Goal: Information Seeking & Learning: Check status

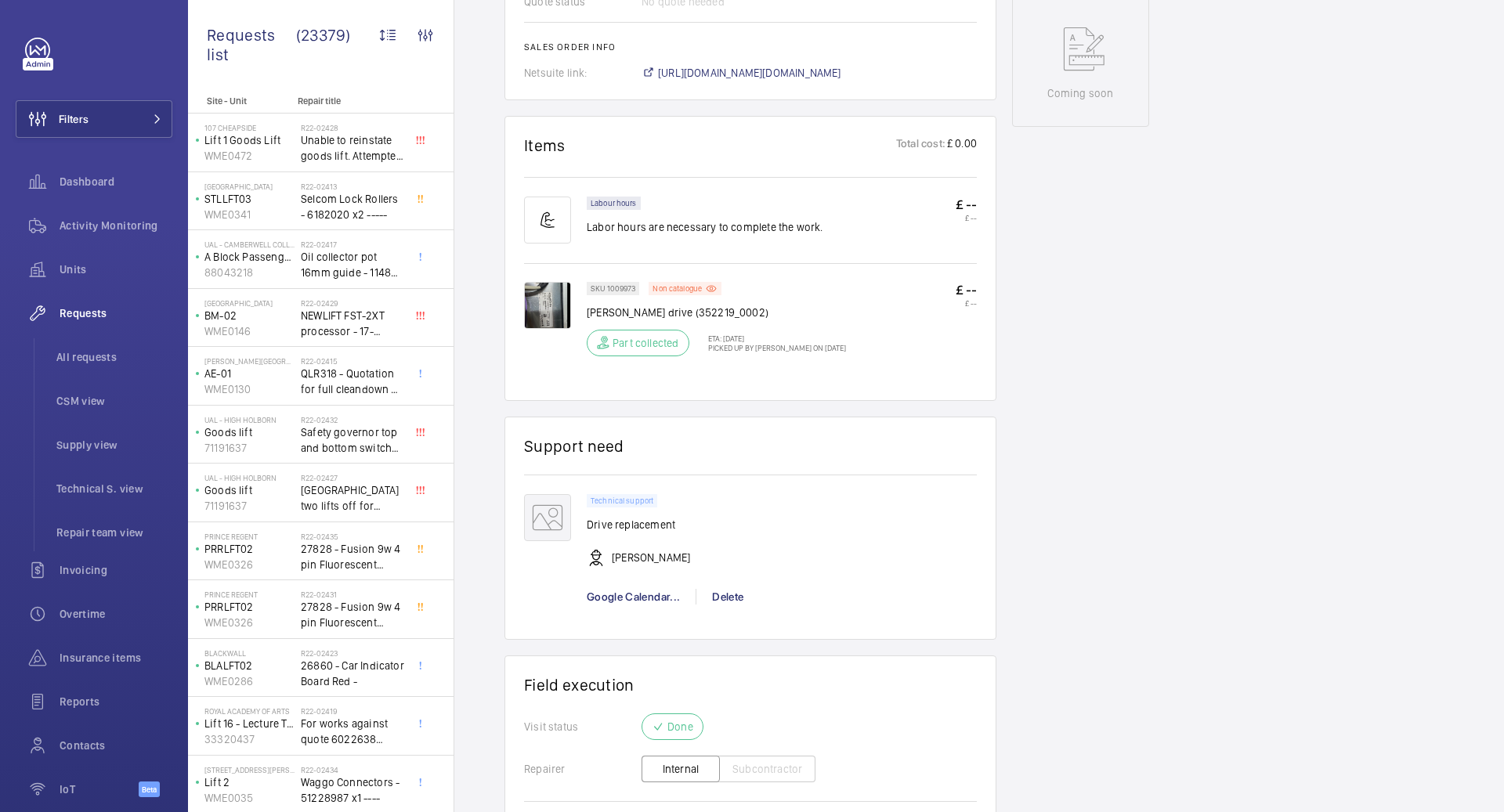
scroll to position [960, 0]
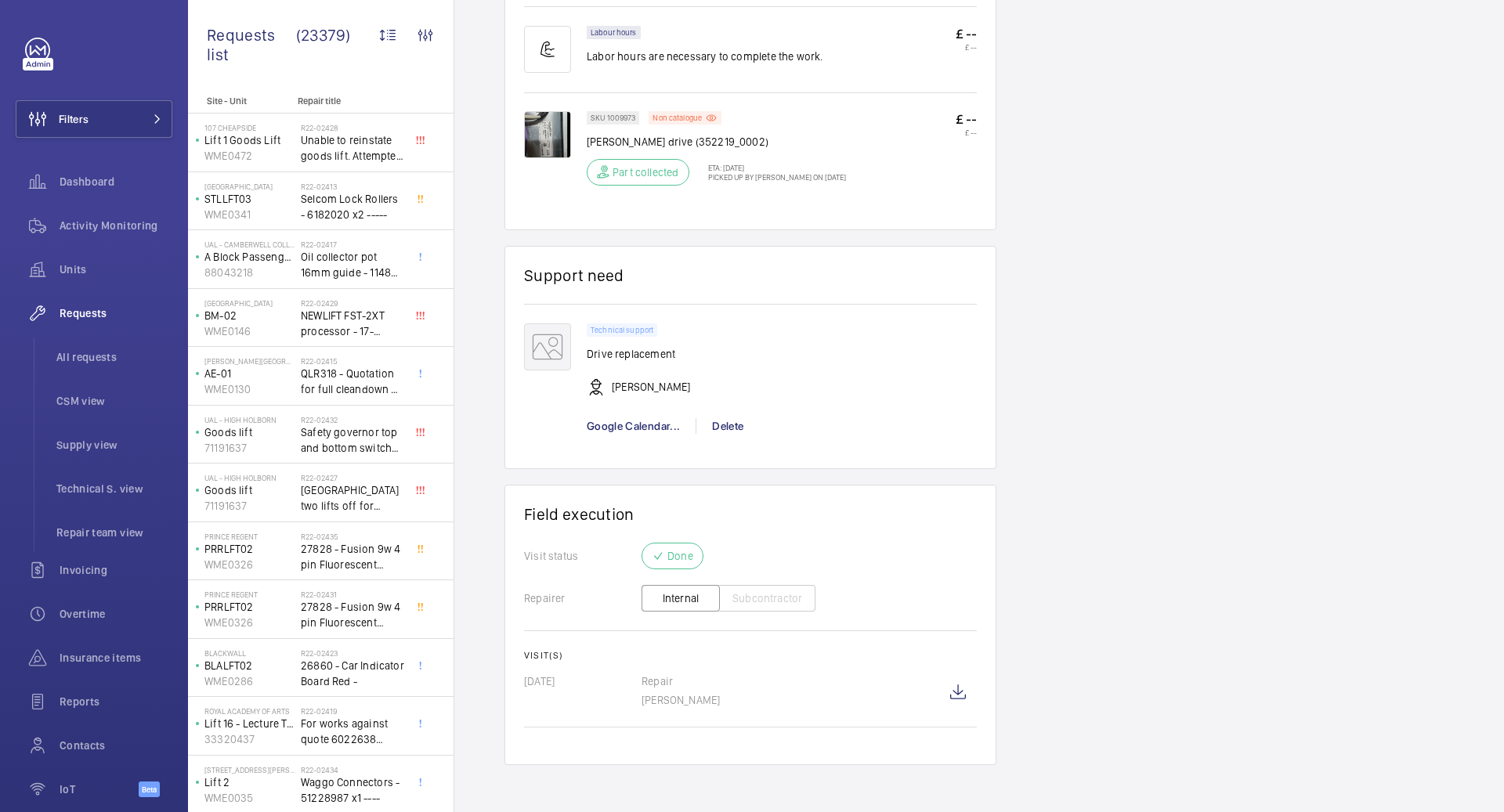
click at [937, 418] on div "Google Calendar... Delete" at bounding box center [782, 426] width 390 height 16
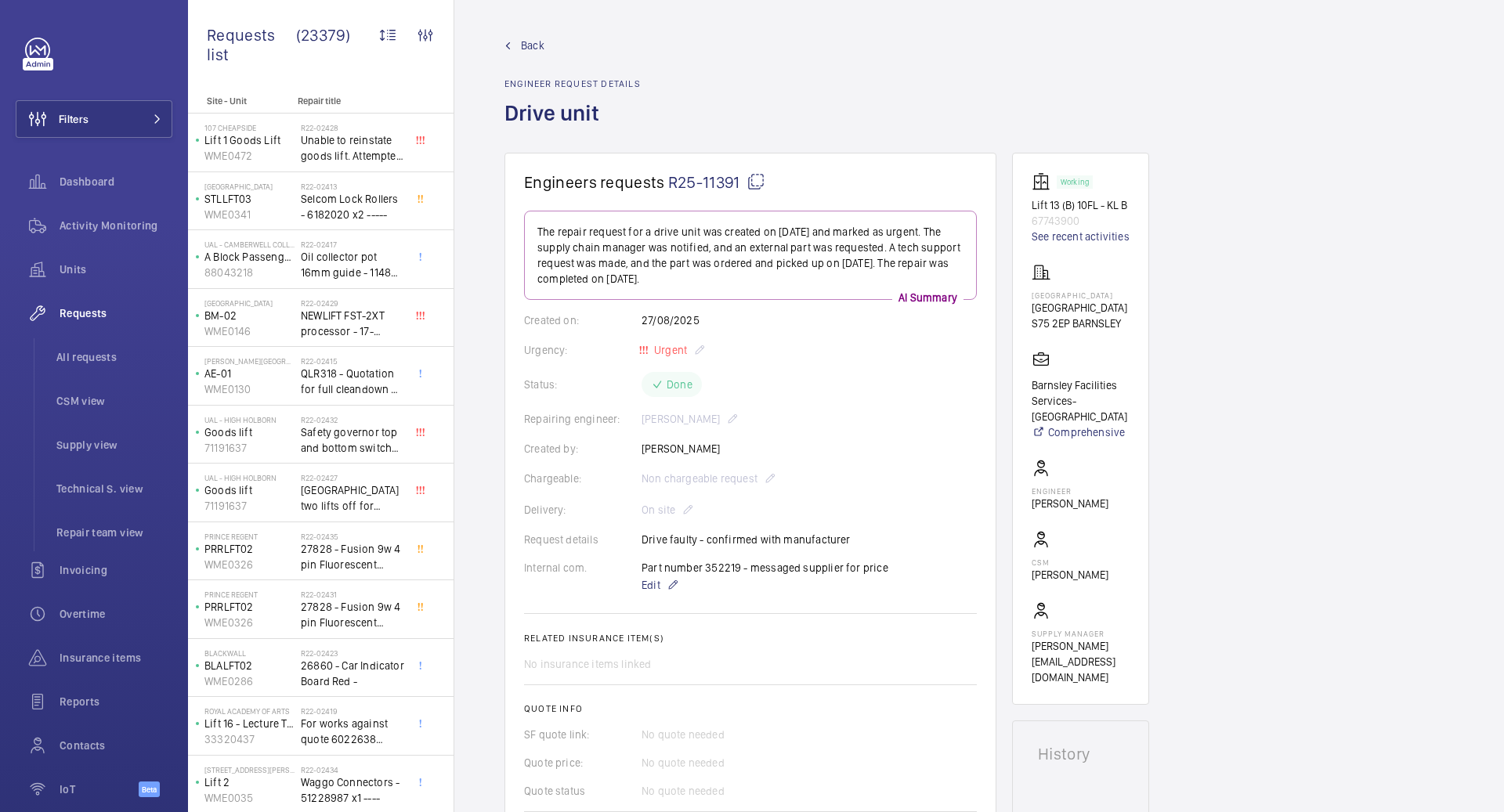
click at [528, 38] on span "Back" at bounding box center [532, 46] width 23 height 16
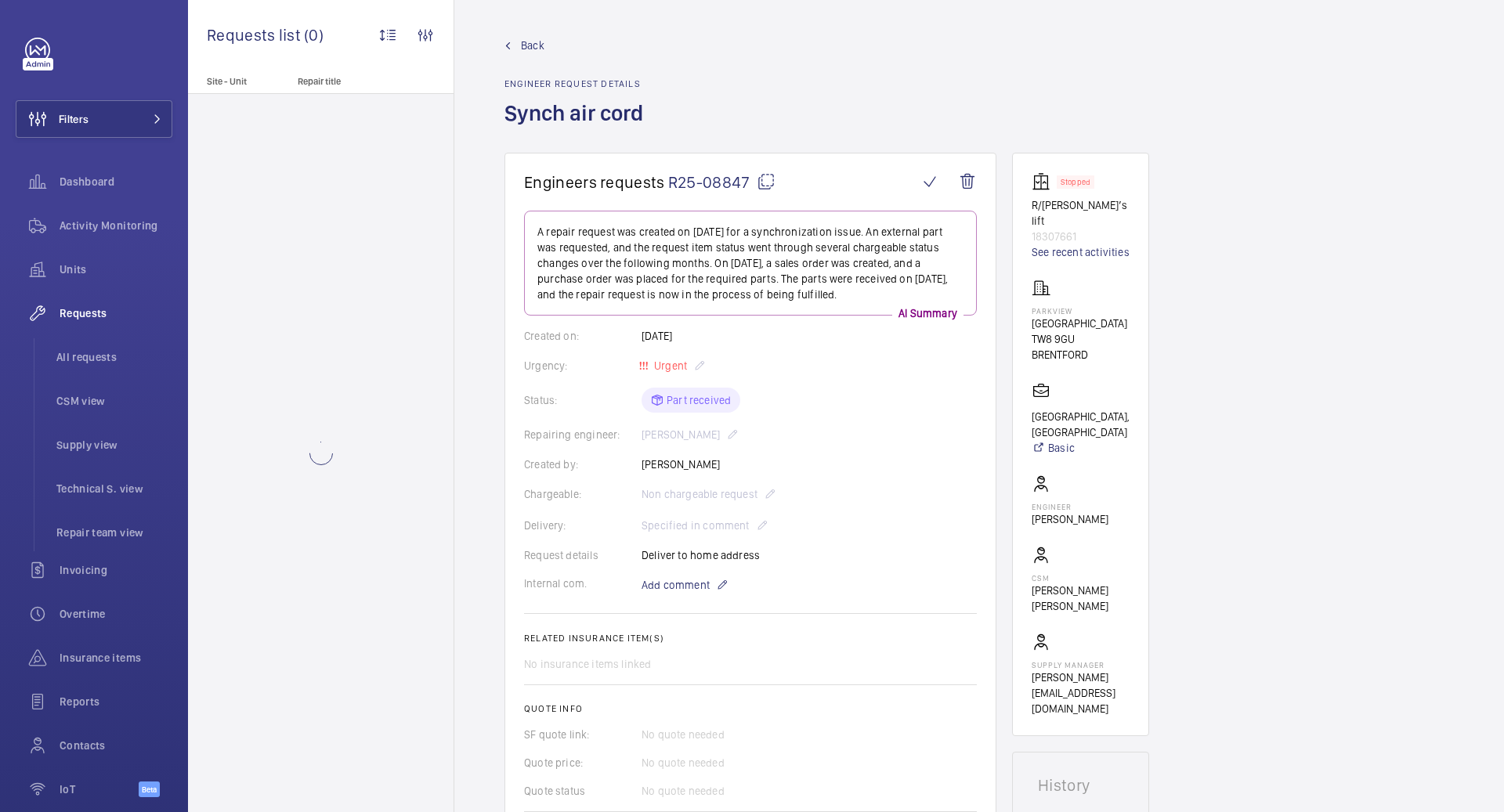
click at [524, 38] on span "Back" at bounding box center [532, 46] width 23 height 16
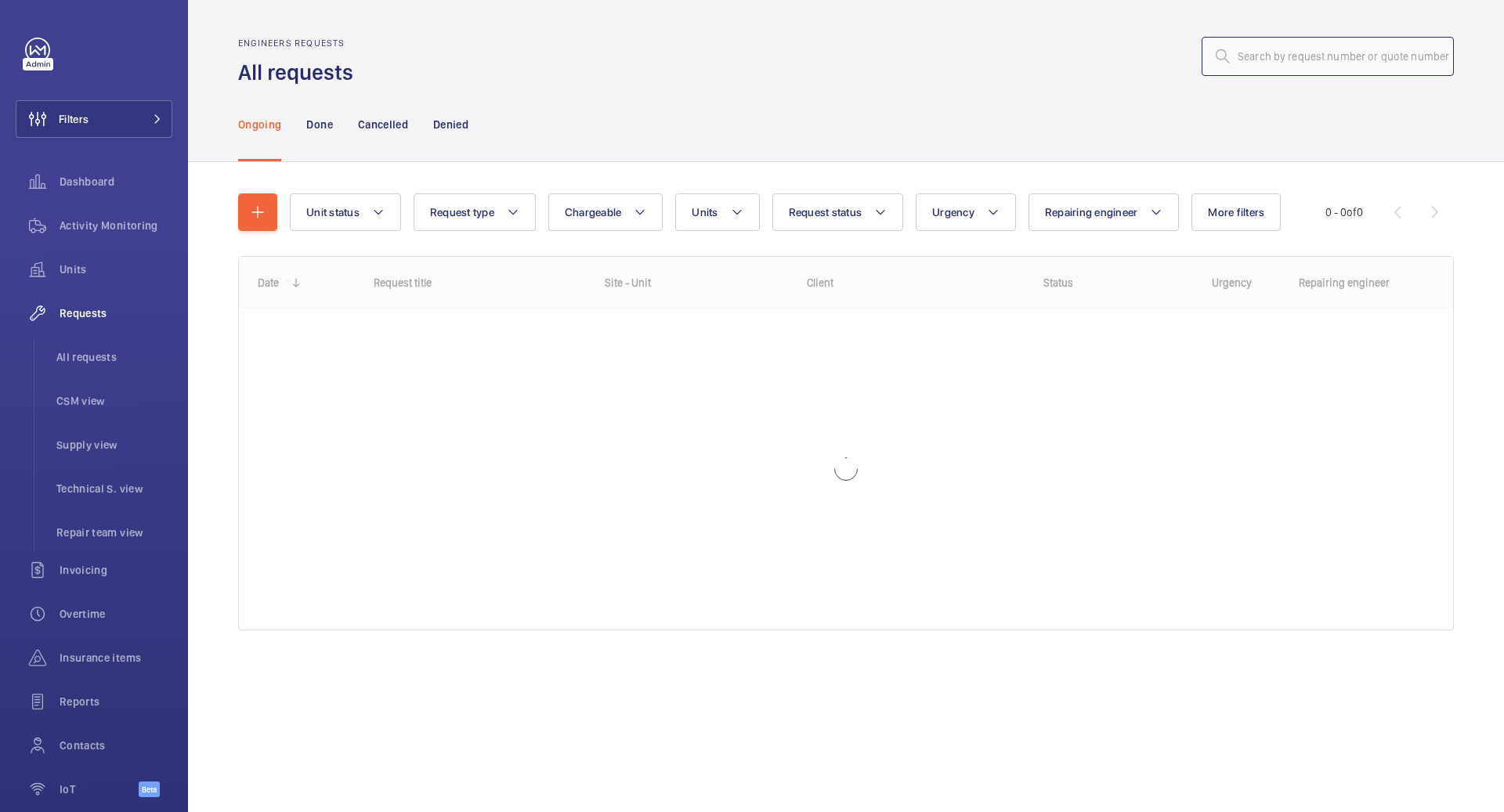
click at [1368, 57] on input "text" at bounding box center [1328, 56] width 253 height 39
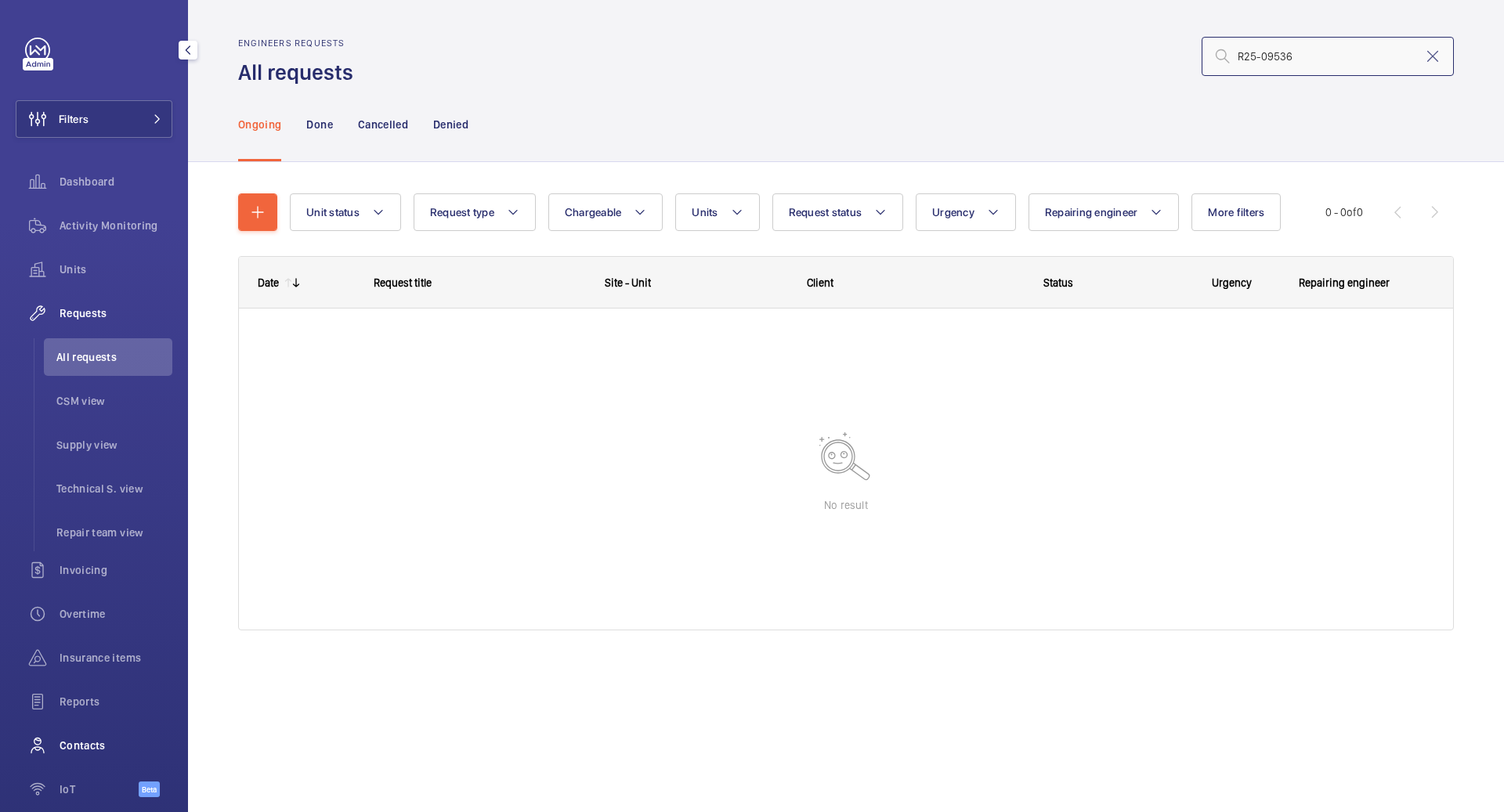
scroll to position [71, 0]
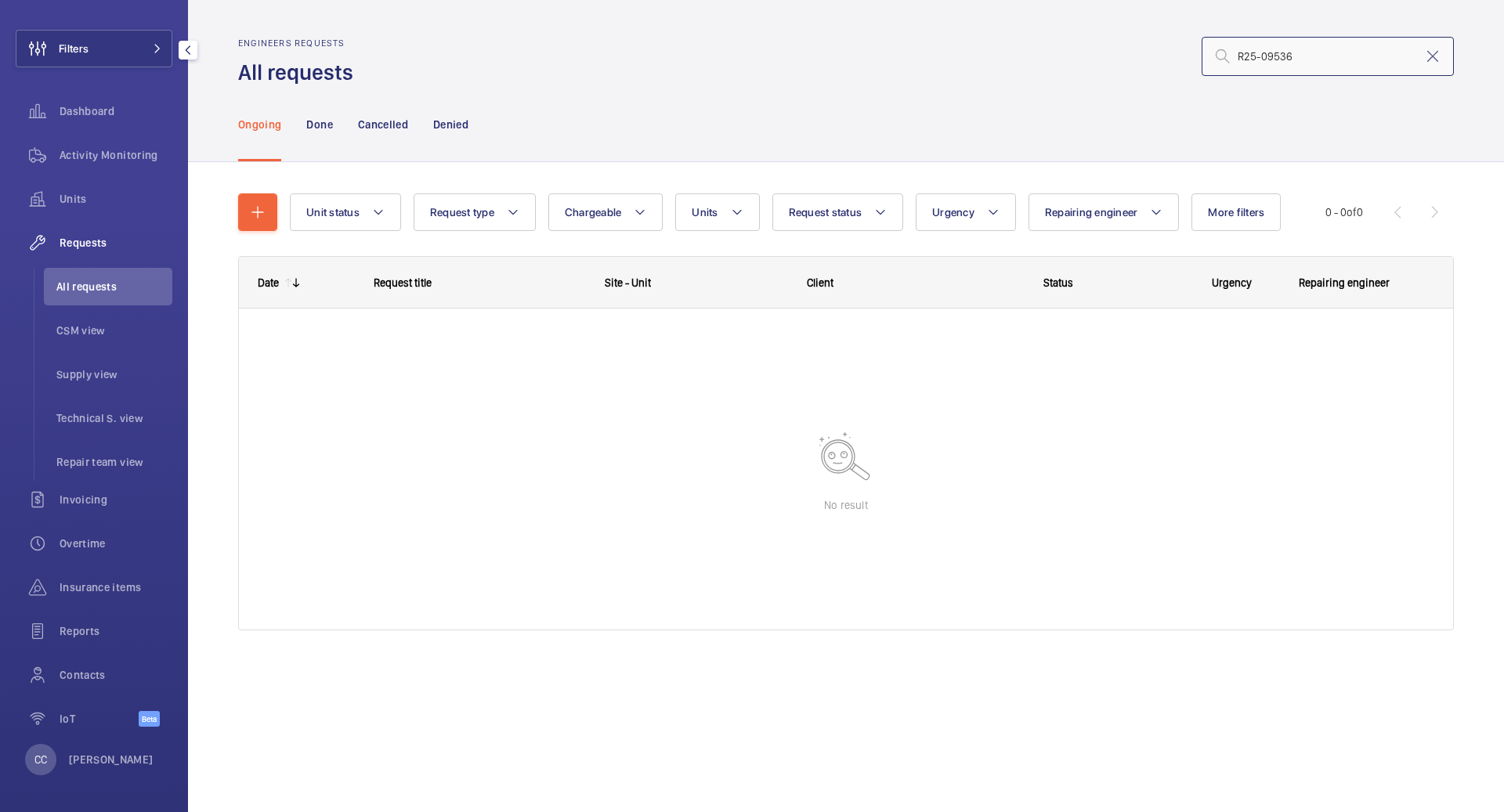
type input "R25-09536"
click at [91, 745] on div "CC Chelsea Chéret" at bounding box center [89, 759] width 128 height 31
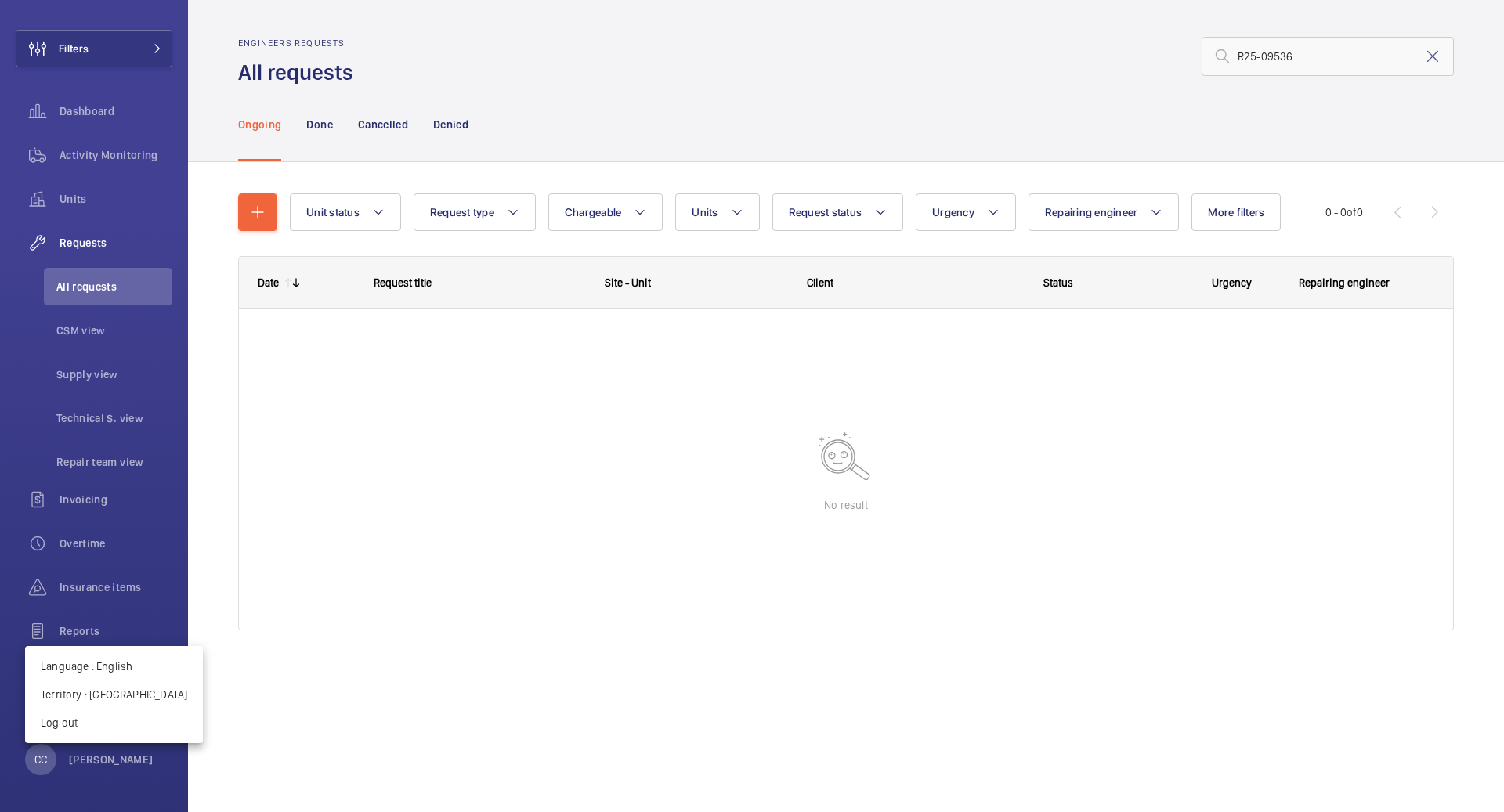
click at [498, 534] on div at bounding box center [752, 406] width 1504 height 812
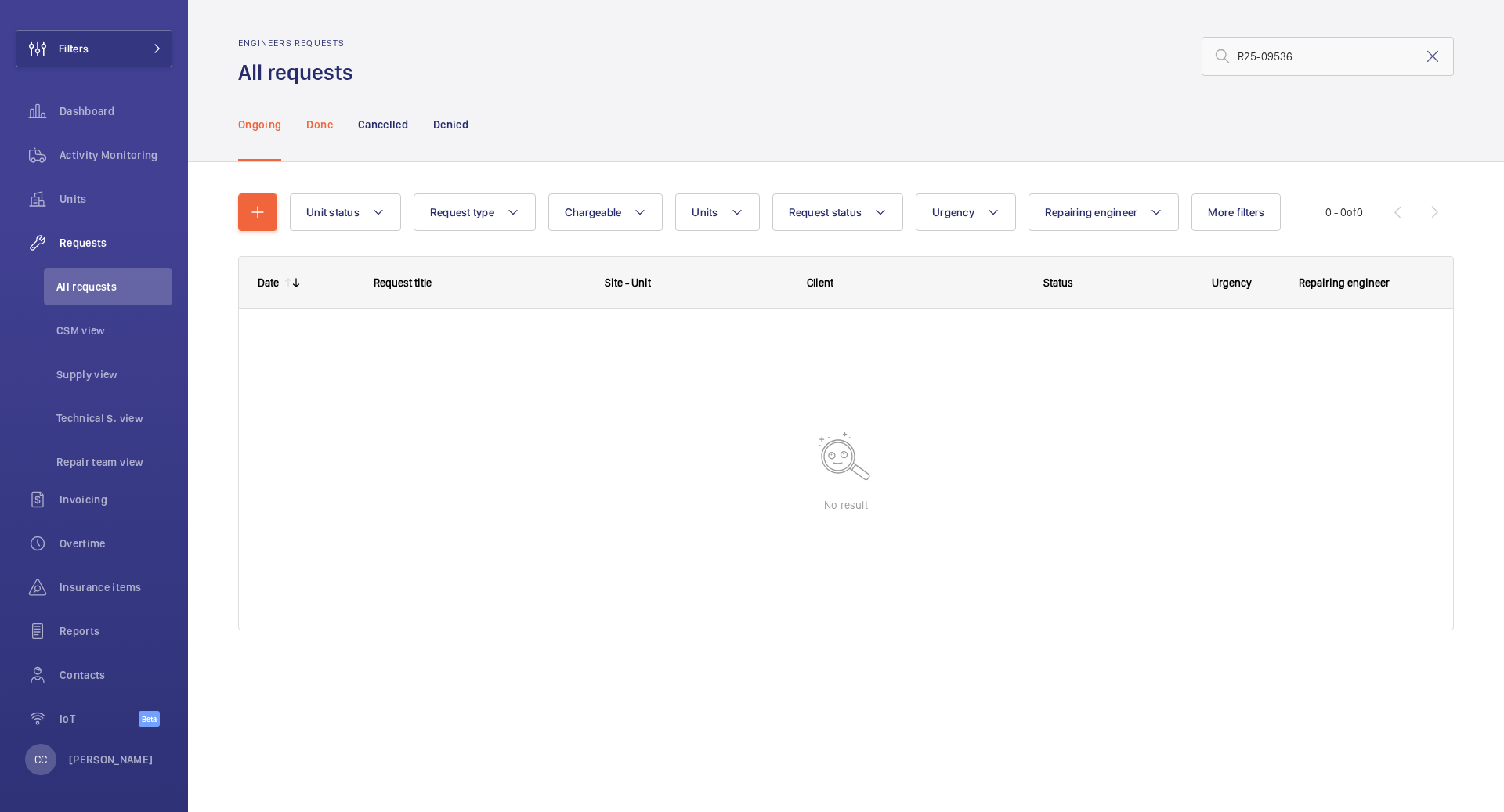
click at [319, 126] on p "Done" at bounding box center [319, 125] width 26 height 16
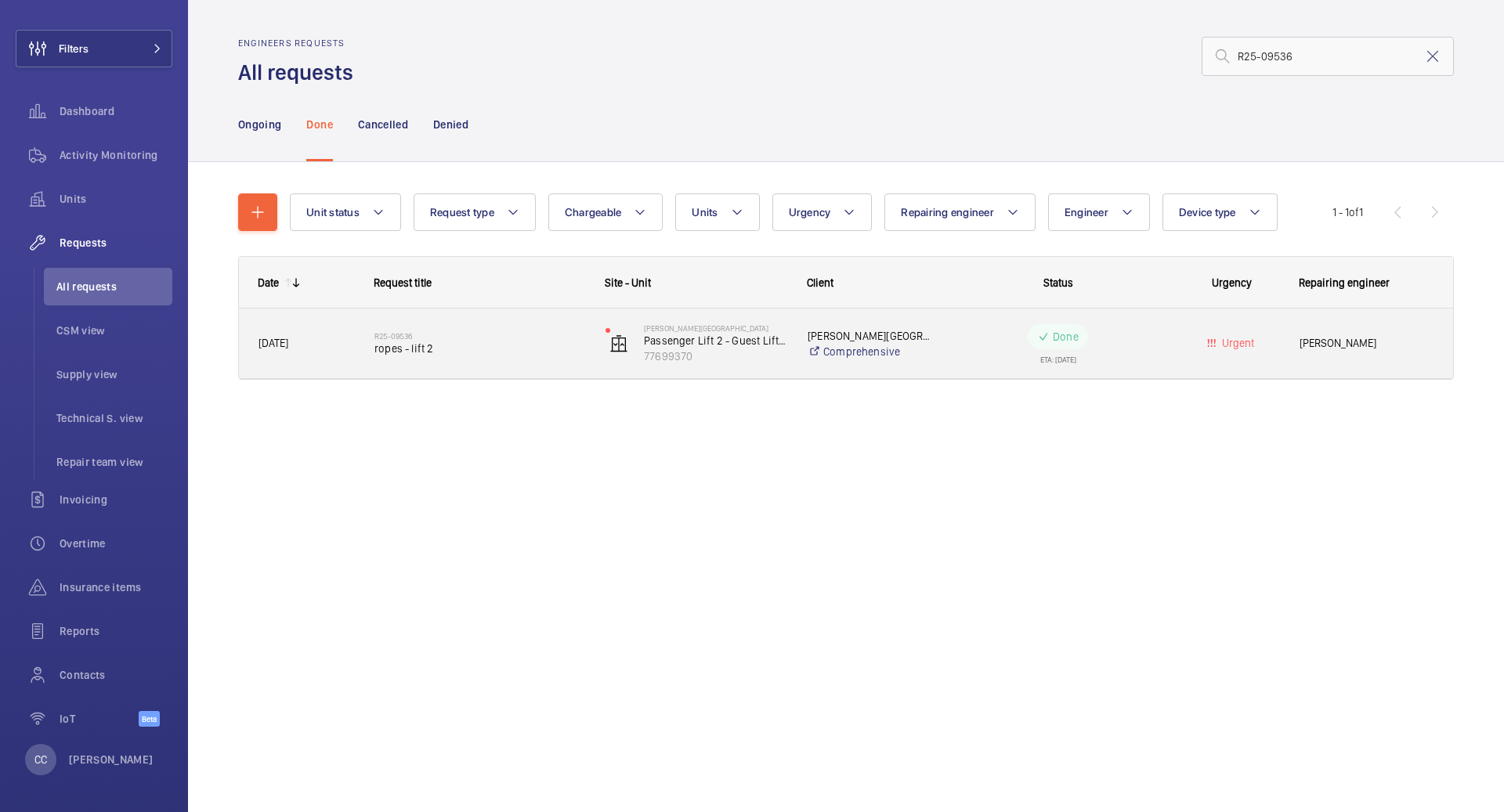
click at [533, 348] on span "ropes - lift 2" at bounding box center [479, 349] width 211 height 16
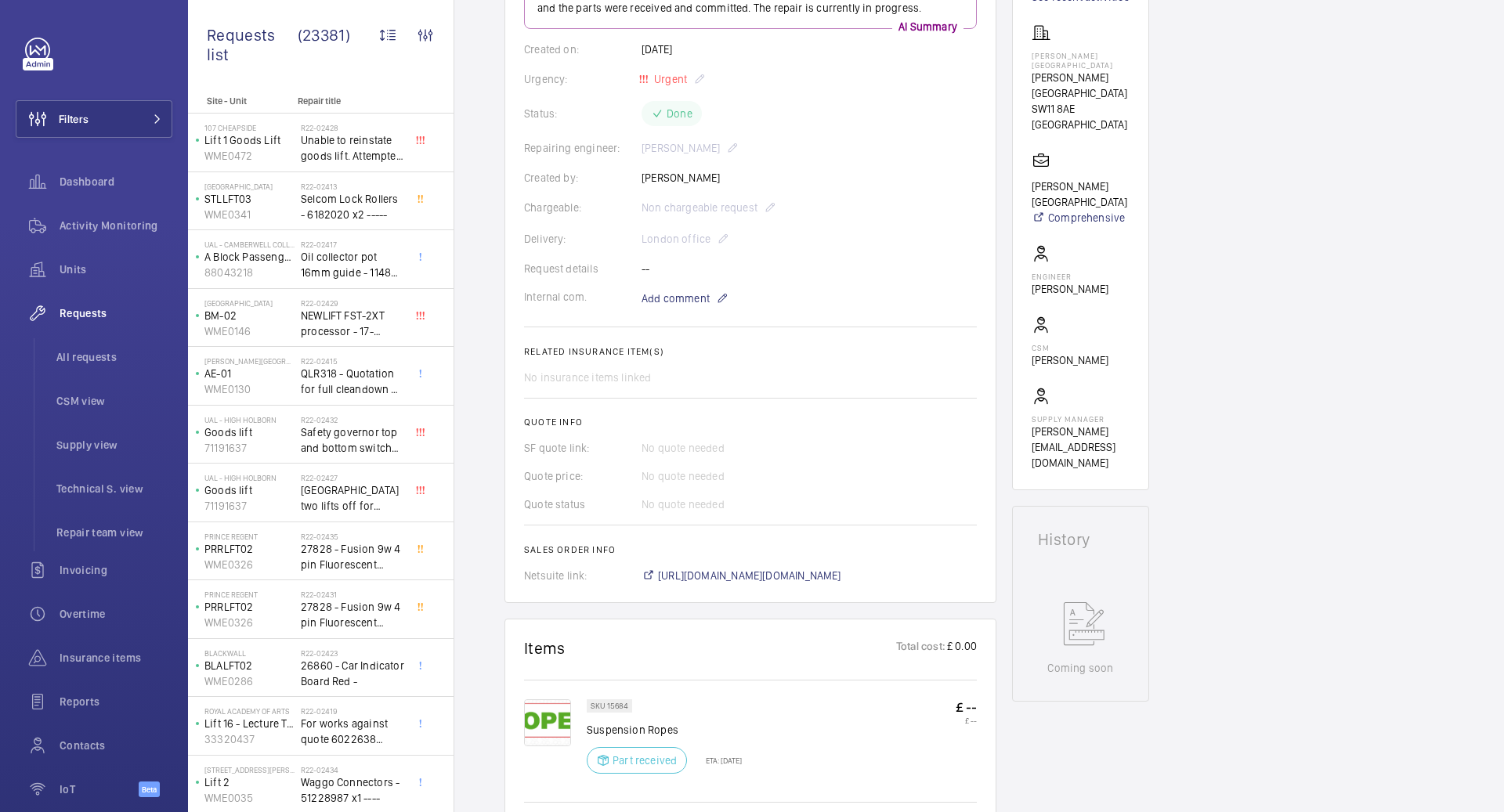
scroll to position [565, 0]
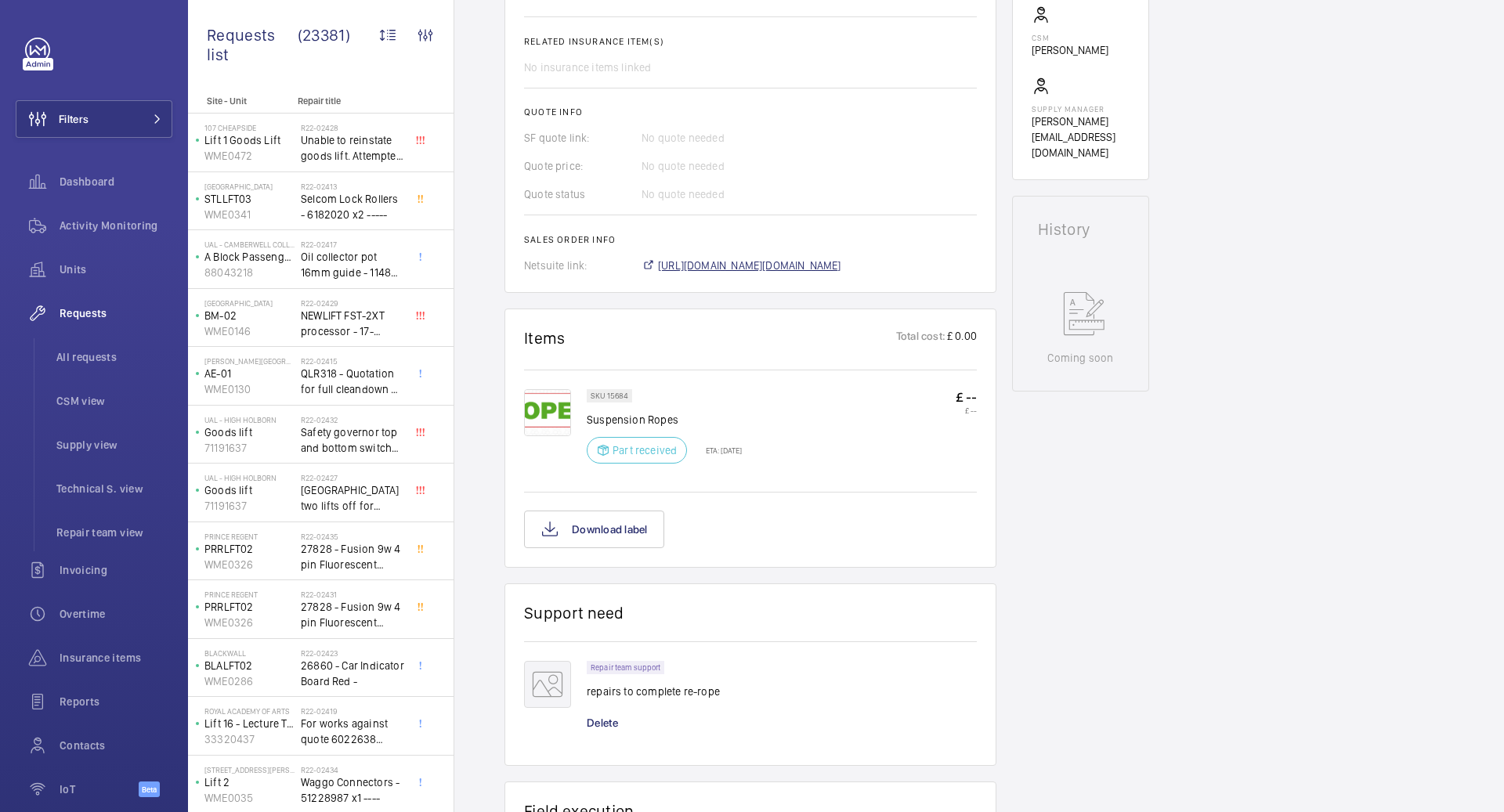
click at [715, 258] on span "[URL][DOMAIN_NAME][DOMAIN_NAME]" at bounding box center [750, 265] width 184 height 16
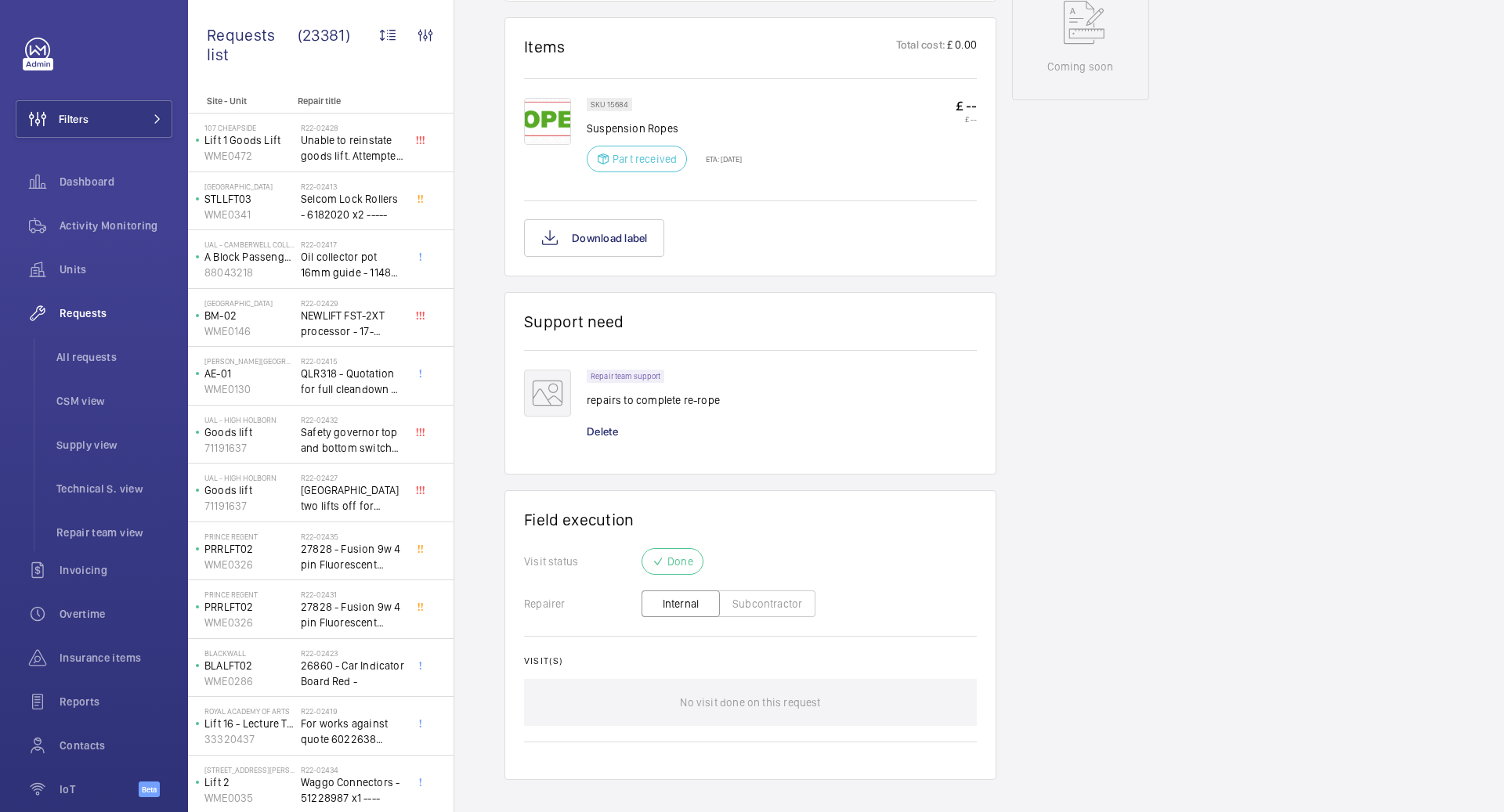
scroll to position [669, 0]
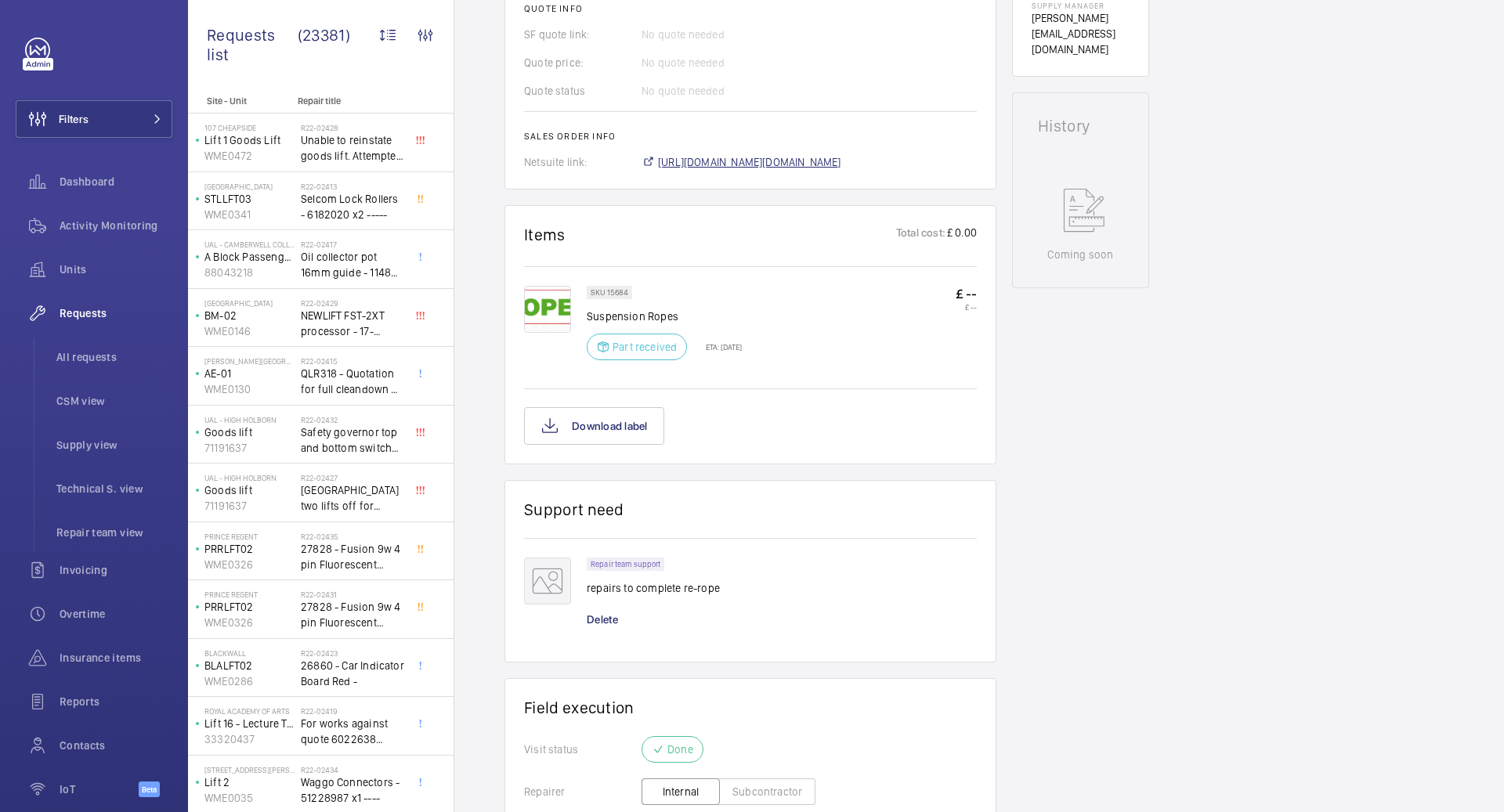
click at [828, 161] on span "[URL][DOMAIN_NAME][DOMAIN_NAME]" at bounding box center [750, 162] width 184 height 16
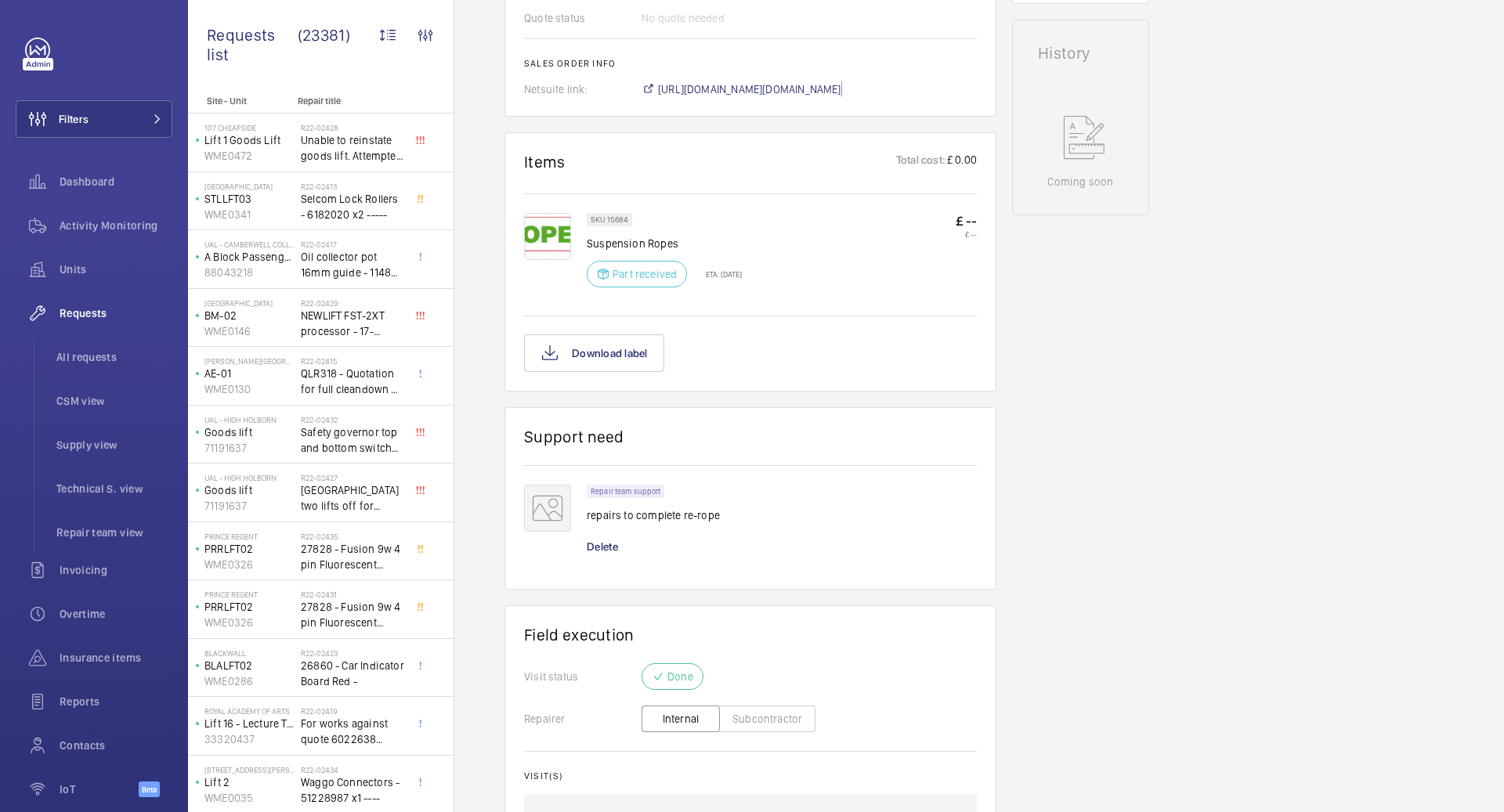
scroll to position [655, 0]
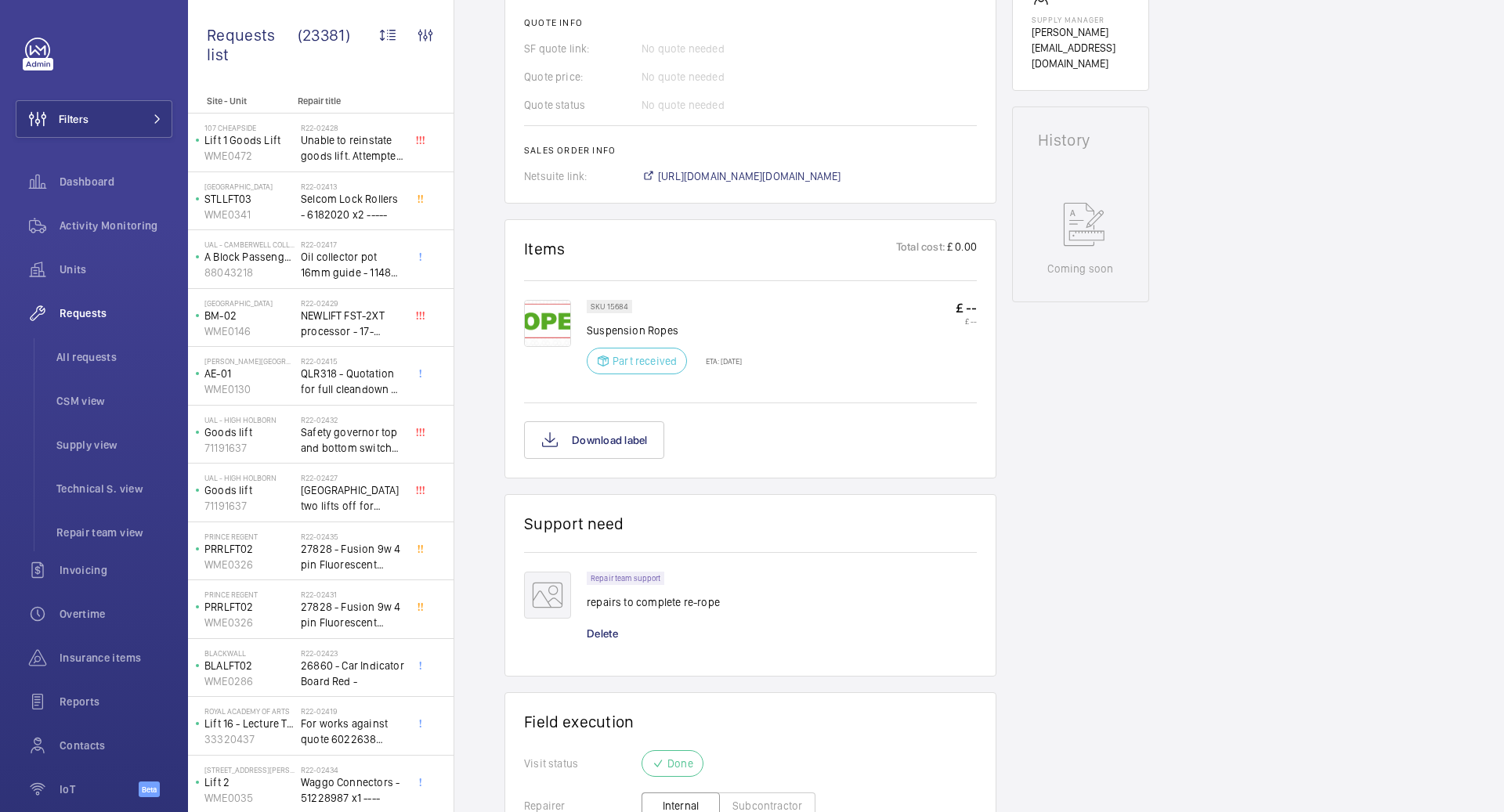
click at [815, 504] on wm-front-card "Support need Repair team support repairs to complete re-rope Delete" at bounding box center [750, 585] width 491 height 183
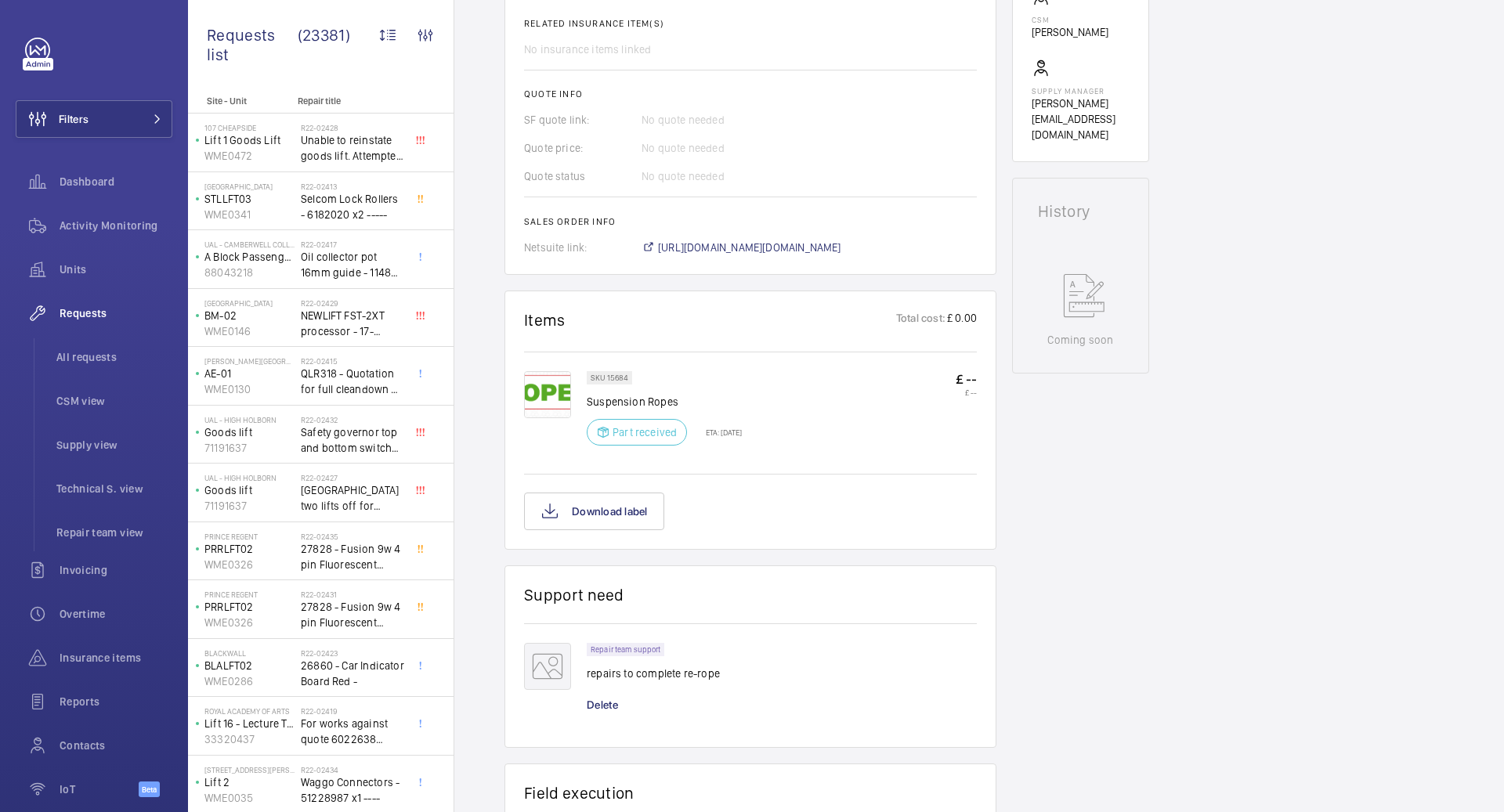
scroll to position [0, 0]
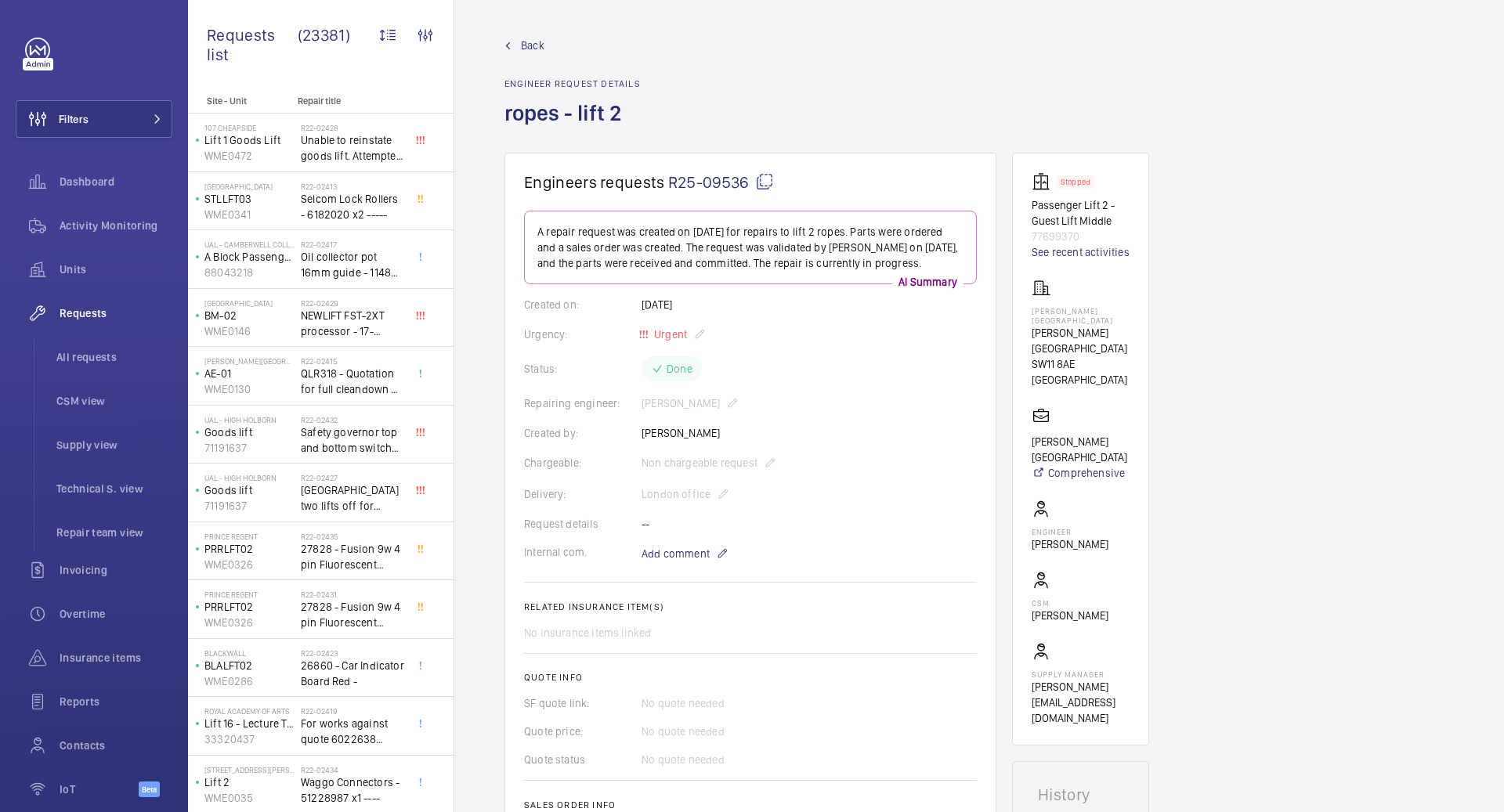
click at [522, 47] on span "Back" at bounding box center [532, 46] width 23 height 16
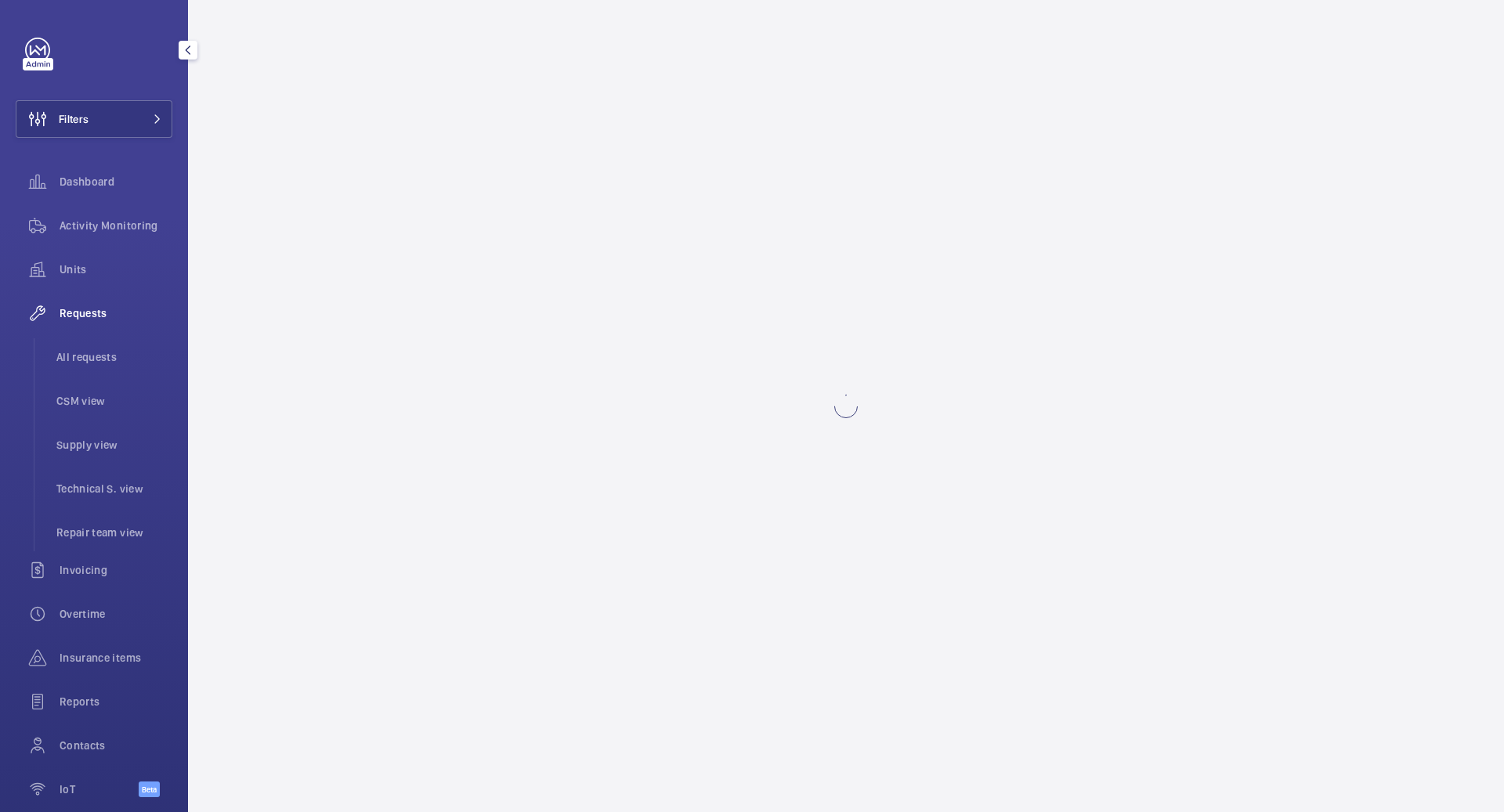
scroll to position [71, 0]
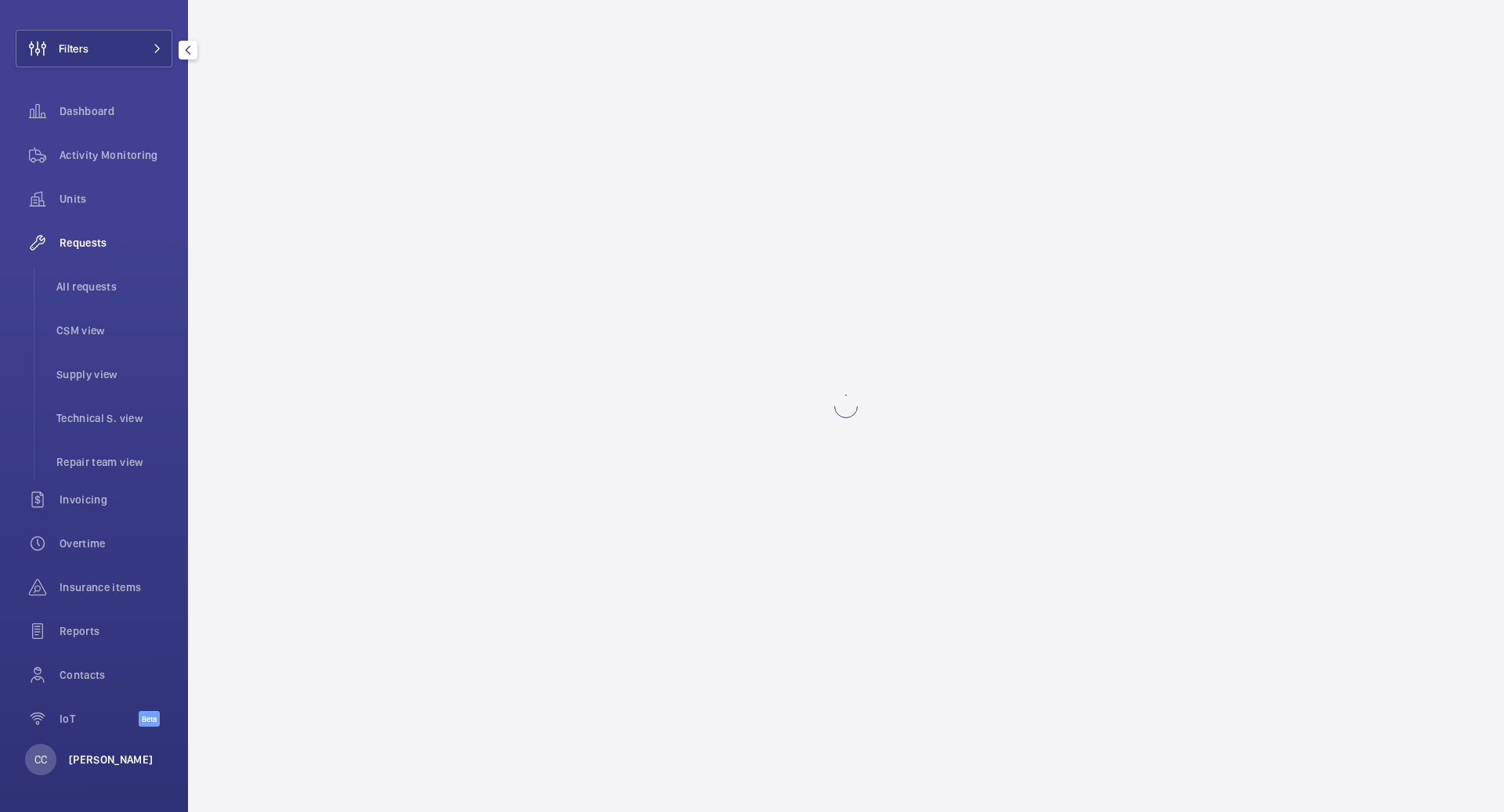
click at [75, 758] on p "[PERSON_NAME]" at bounding box center [111, 760] width 85 height 16
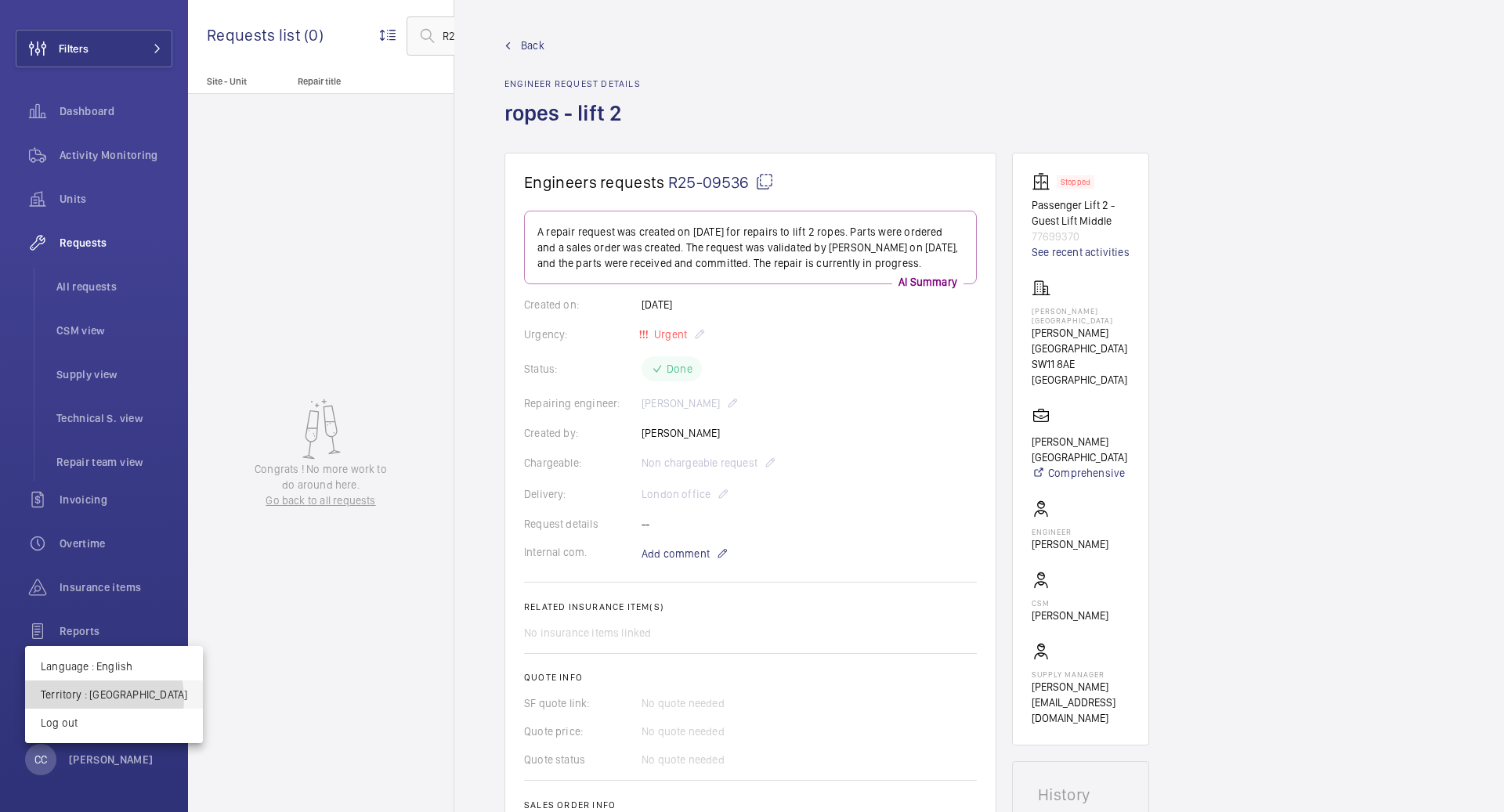
click at [86, 700] on p "Territory : United Kingdom" at bounding box center [114, 695] width 147 height 16
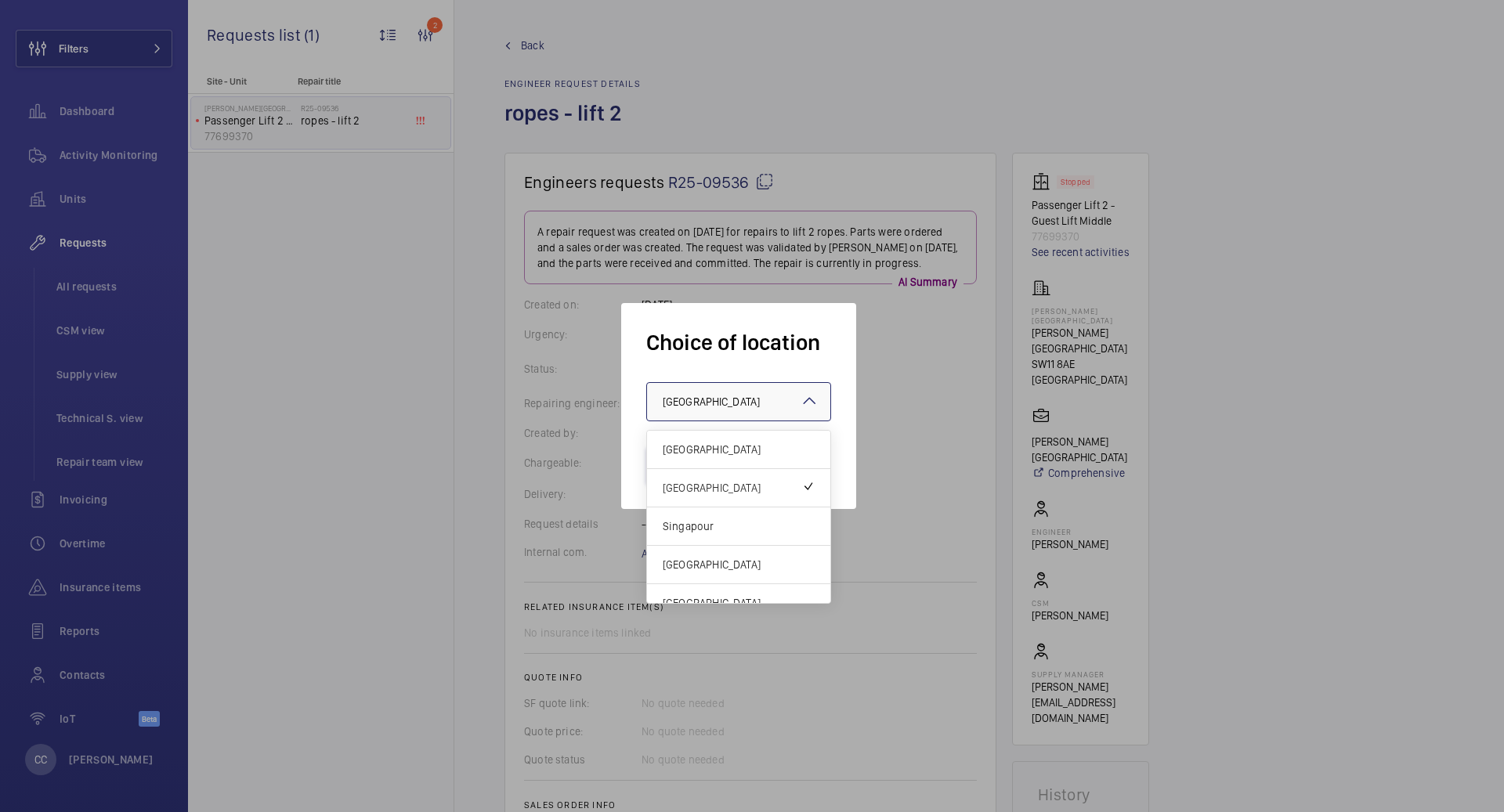
click at [679, 408] on span "[GEOGRAPHIC_DATA]" at bounding box center [710, 402] width 97 height 13
click at [688, 458] on div "France" at bounding box center [738, 450] width 184 height 38
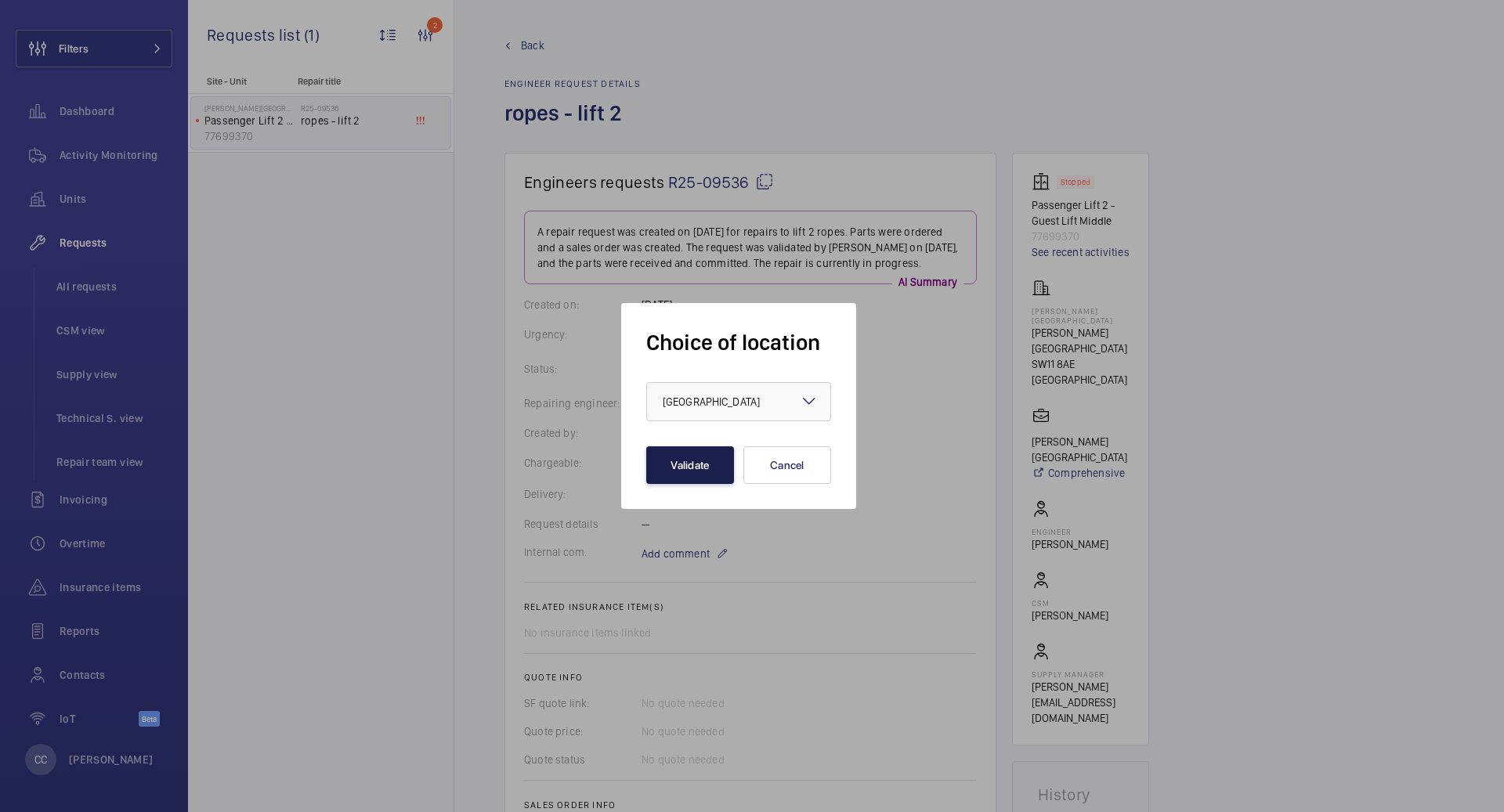
click at [685, 454] on button "Validate" at bounding box center [689, 465] width 87 height 38
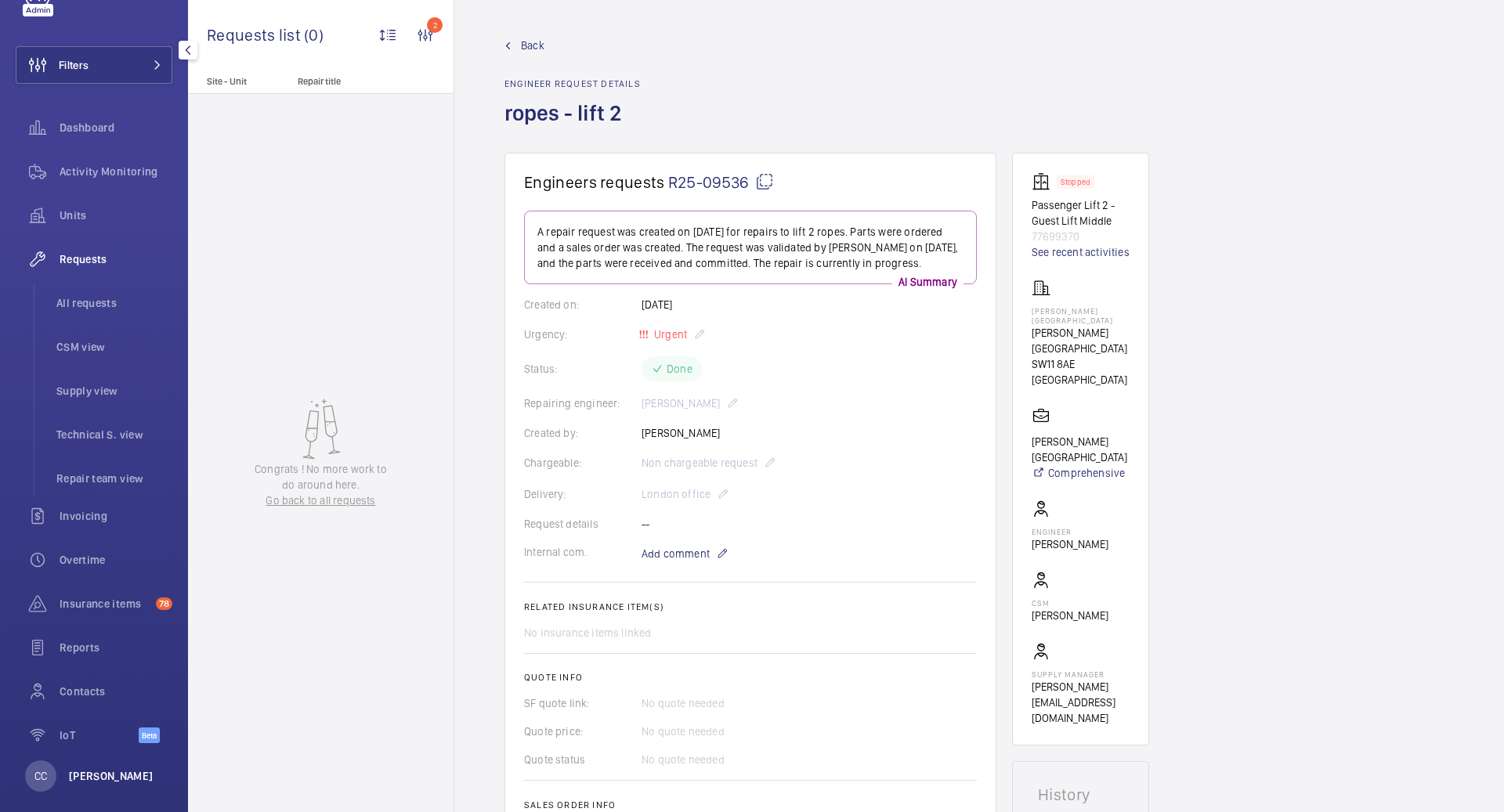
scroll to position [71, 0]
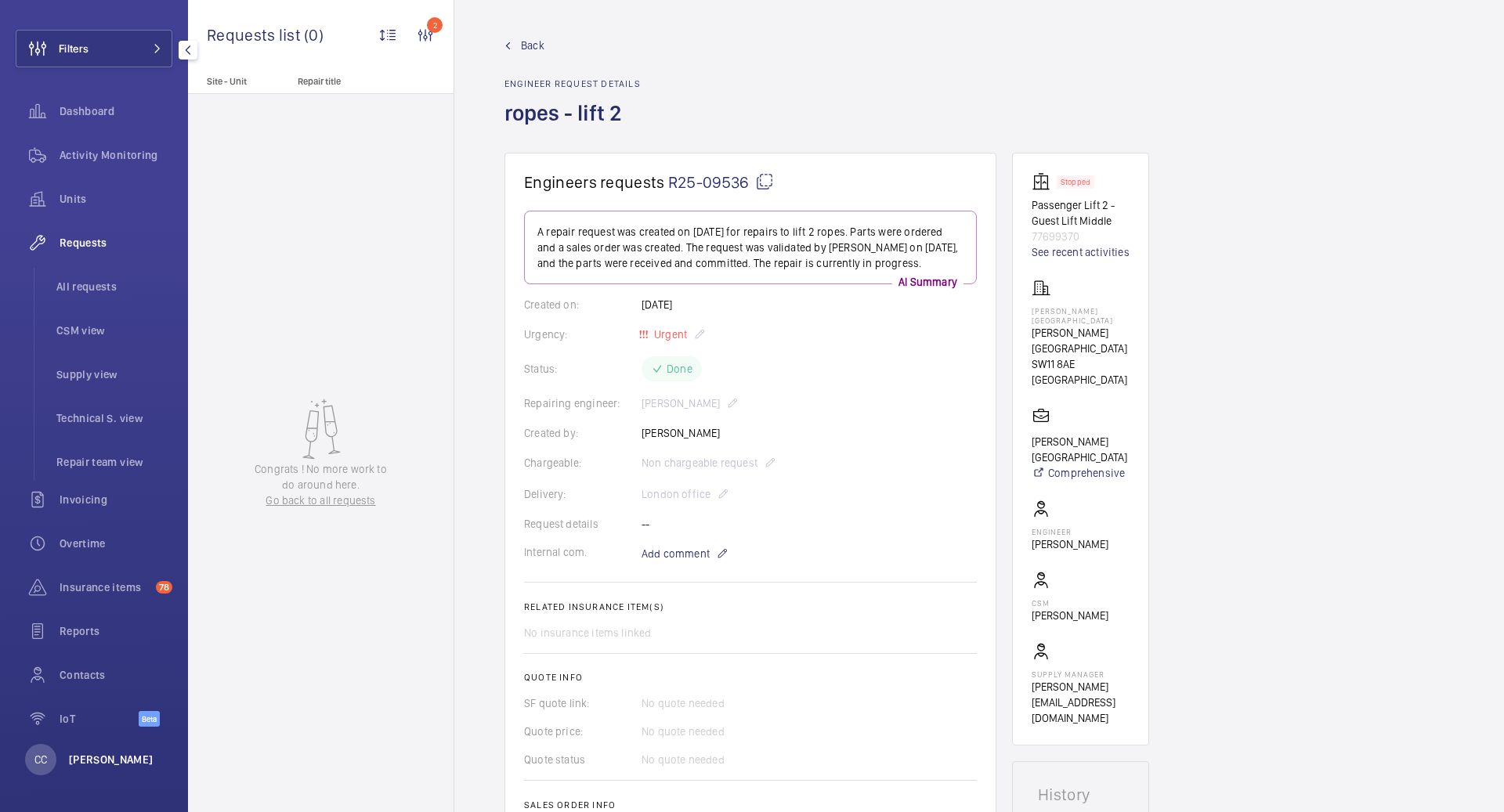
click at [81, 762] on p "[PERSON_NAME]" at bounding box center [111, 760] width 85 height 16
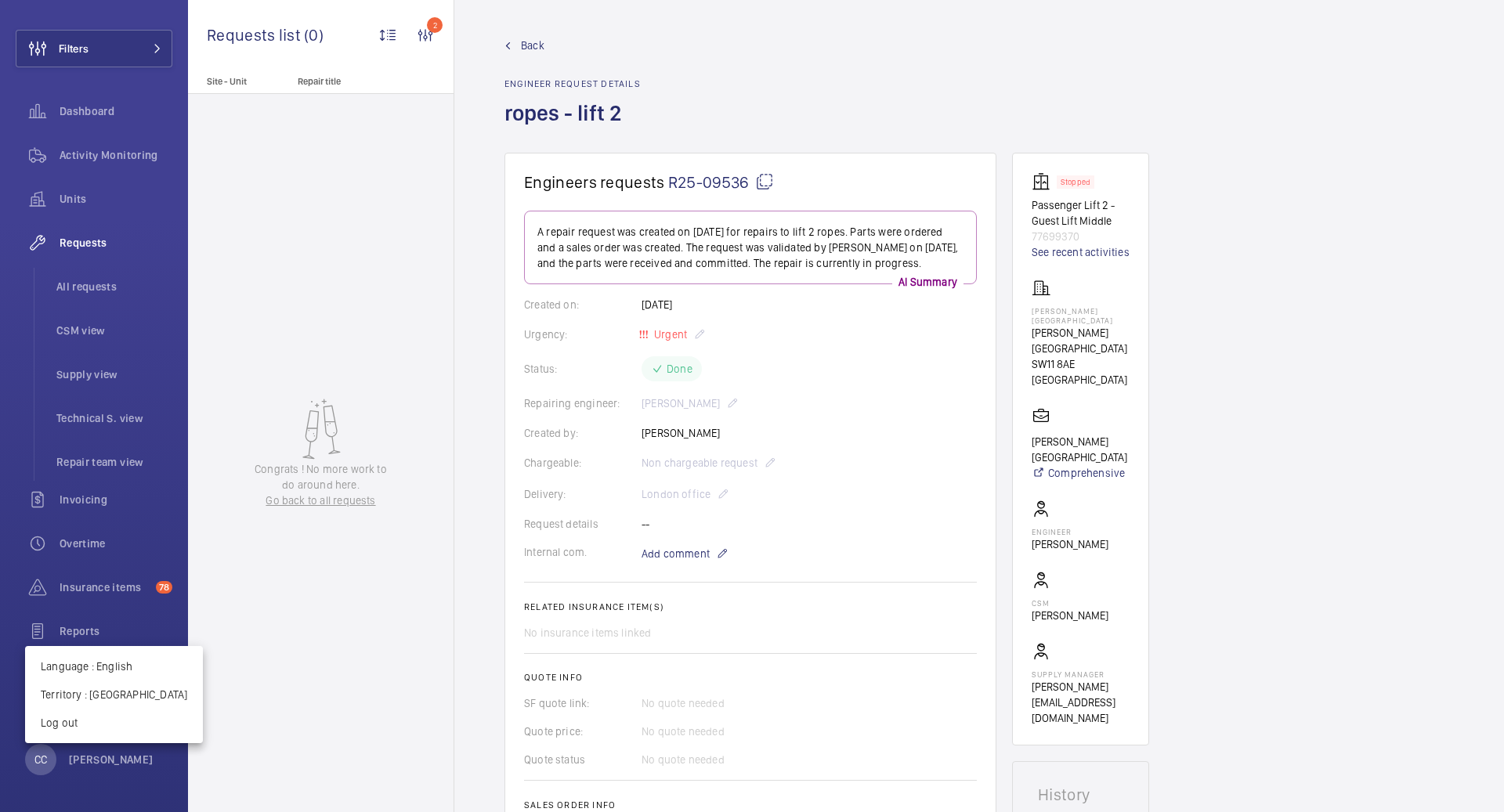
click at [81, 762] on div at bounding box center [752, 406] width 1504 height 812
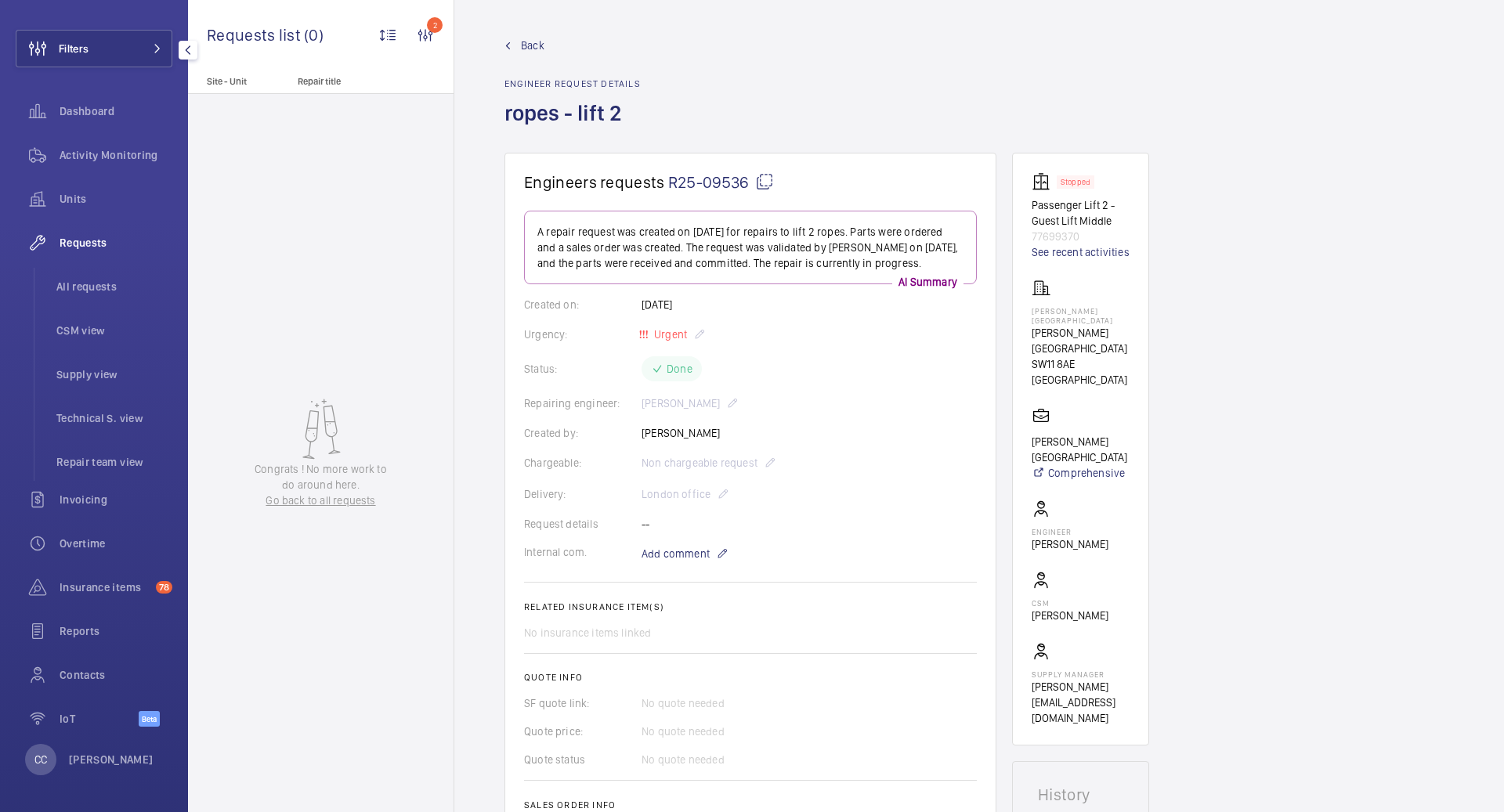
click at [95, 244] on span "Requests" at bounding box center [115, 243] width 113 height 16
click at [536, 33] on wm-front-admin-header "Back Engineer request details ropes - lift 2" at bounding box center [979, 76] width 1049 height 152
click at [532, 38] on span "Back" at bounding box center [532, 46] width 23 height 16
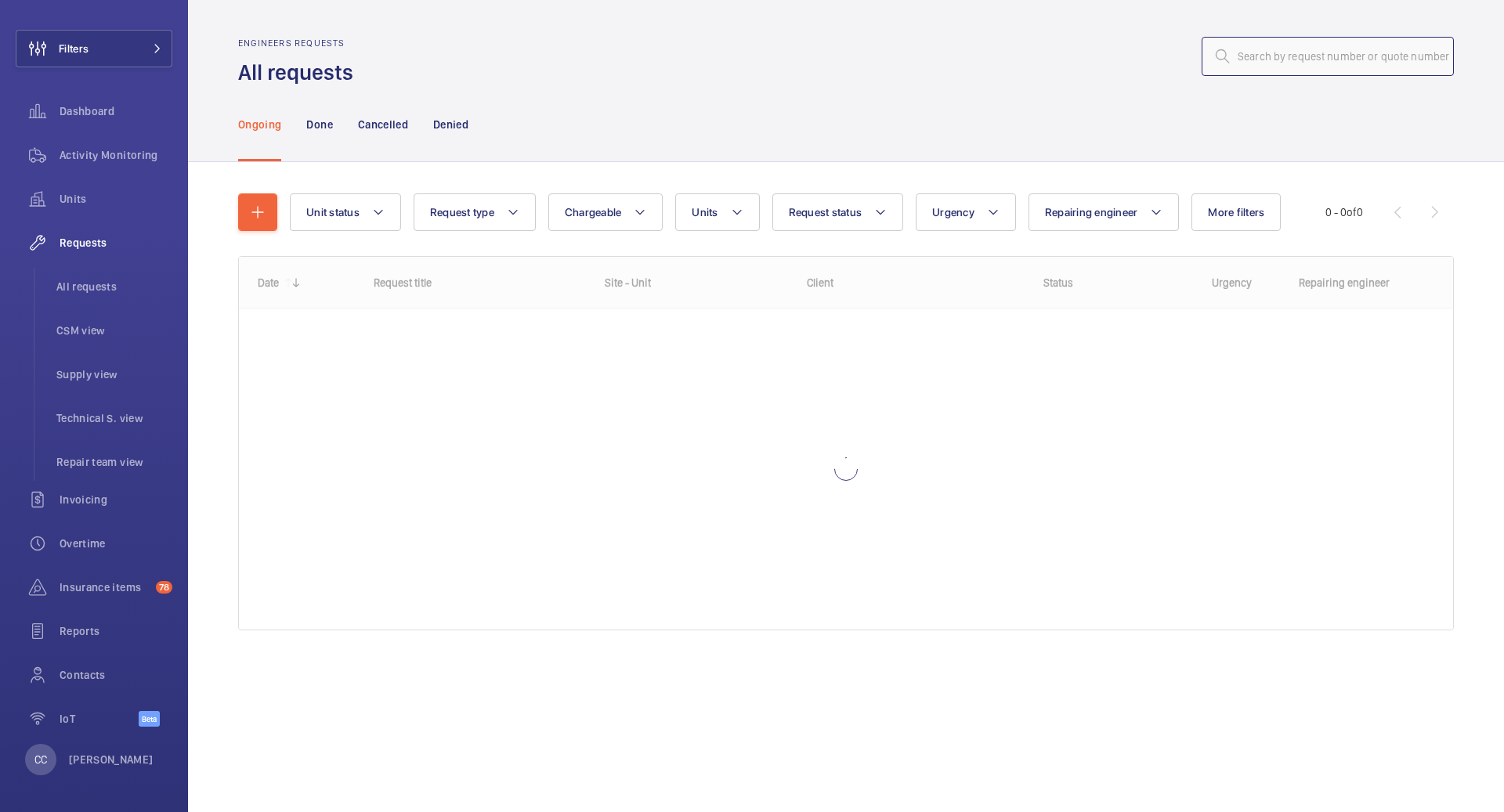
click at [1254, 50] on input "text" at bounding box center [1328, 56] width 253 height 39
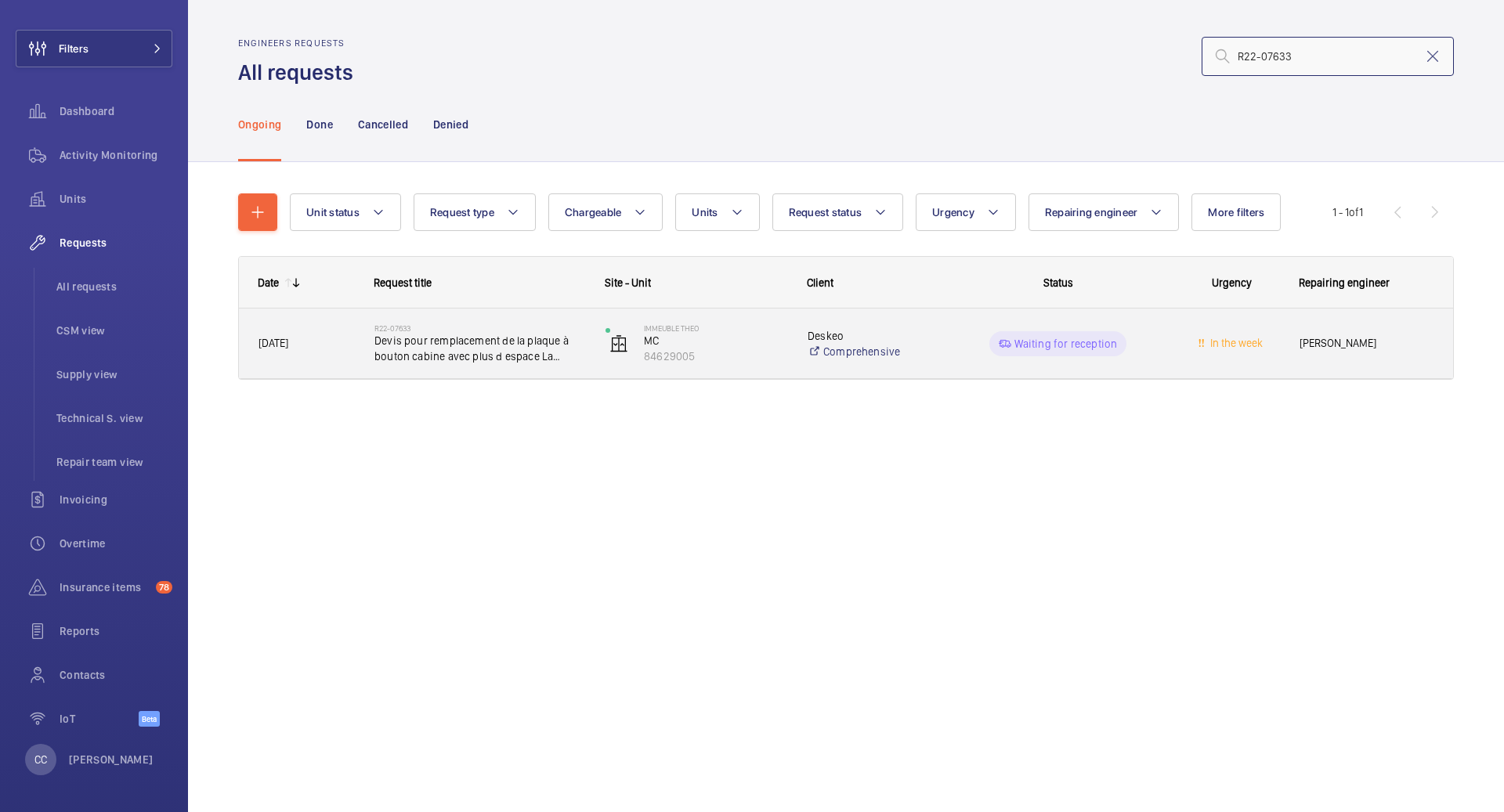
type input "R22-07633"
click at [499, 329] on h2 "R22-07633" at bounding box center [479, 328] width 211 height 10
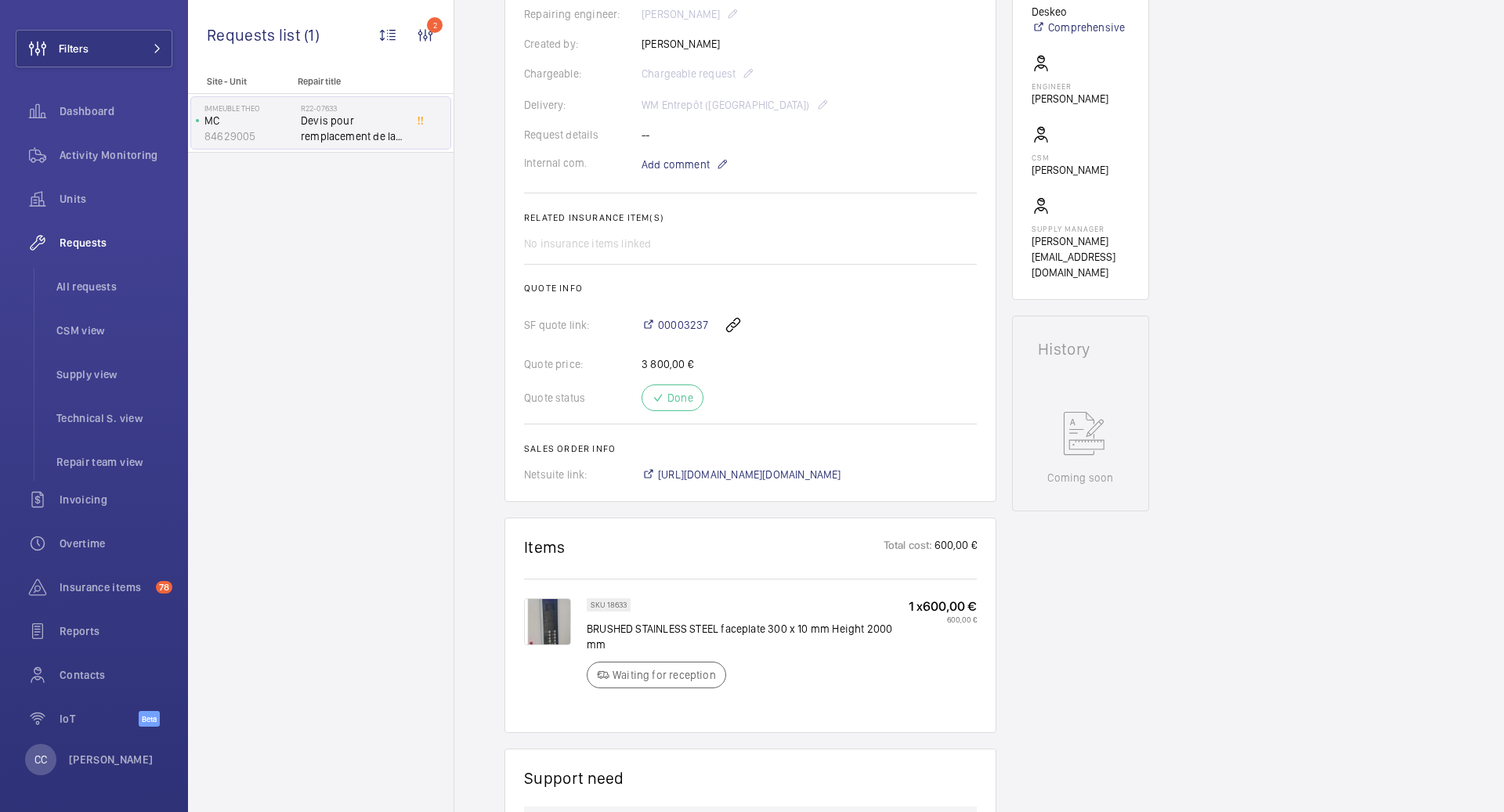
scroll to position [612, 0]
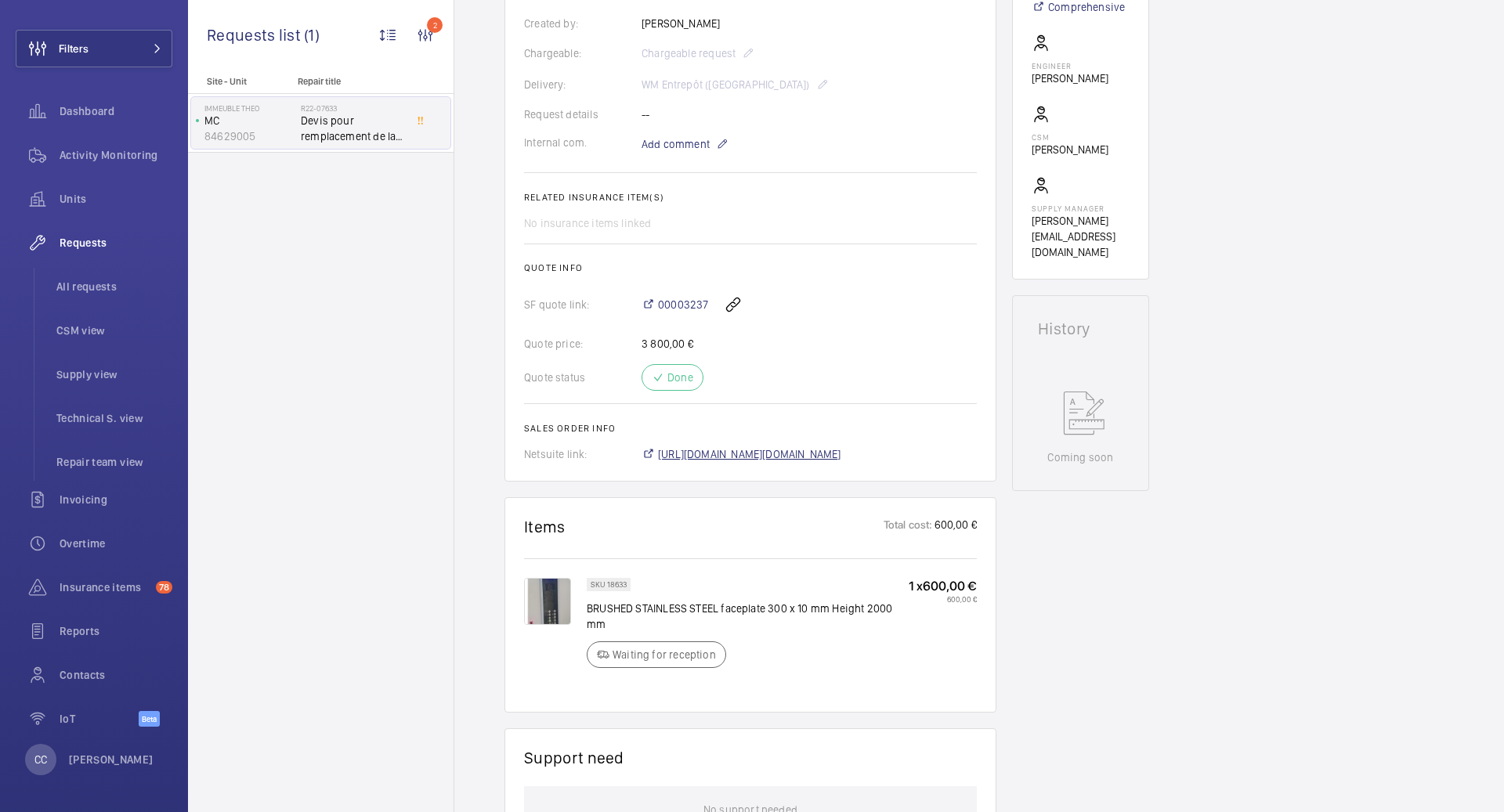
click at [714, 462] on span "https://6461500.app.netsuite.com/app/accounting/transactions/salesord.nl?id=888…" at bounding box center [750, 454] width 184 height 16
click at [99, 759] on p "[PERSON_NAME]" at bounding box center [111, 760] width 85 height 16
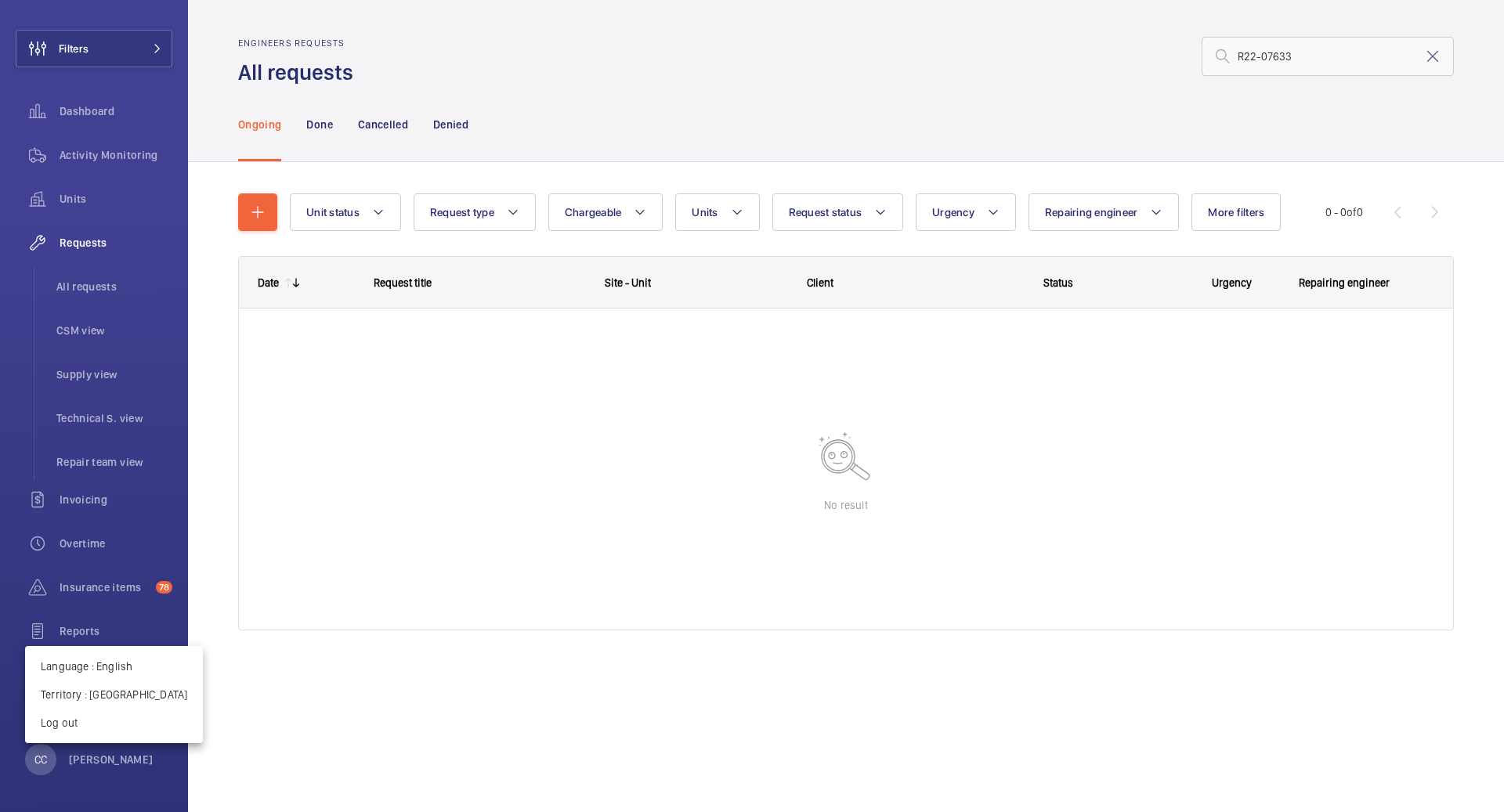
click at [87, 103] on div at bounding box center [752, 406] width 1504 height 812
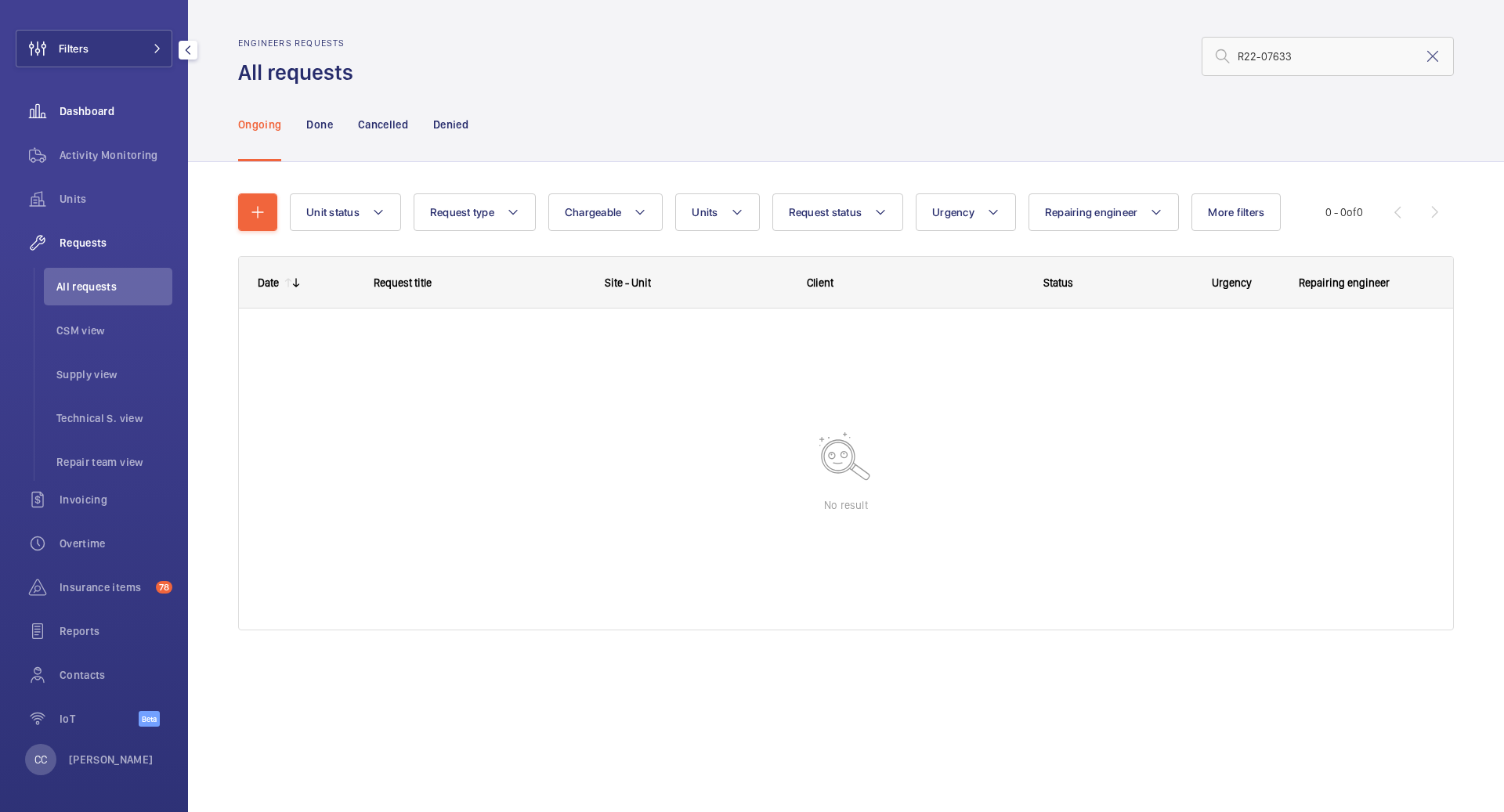
click at [81, 110] on span "Dashboard" at bounding box center [115, 111] width 113 height 16
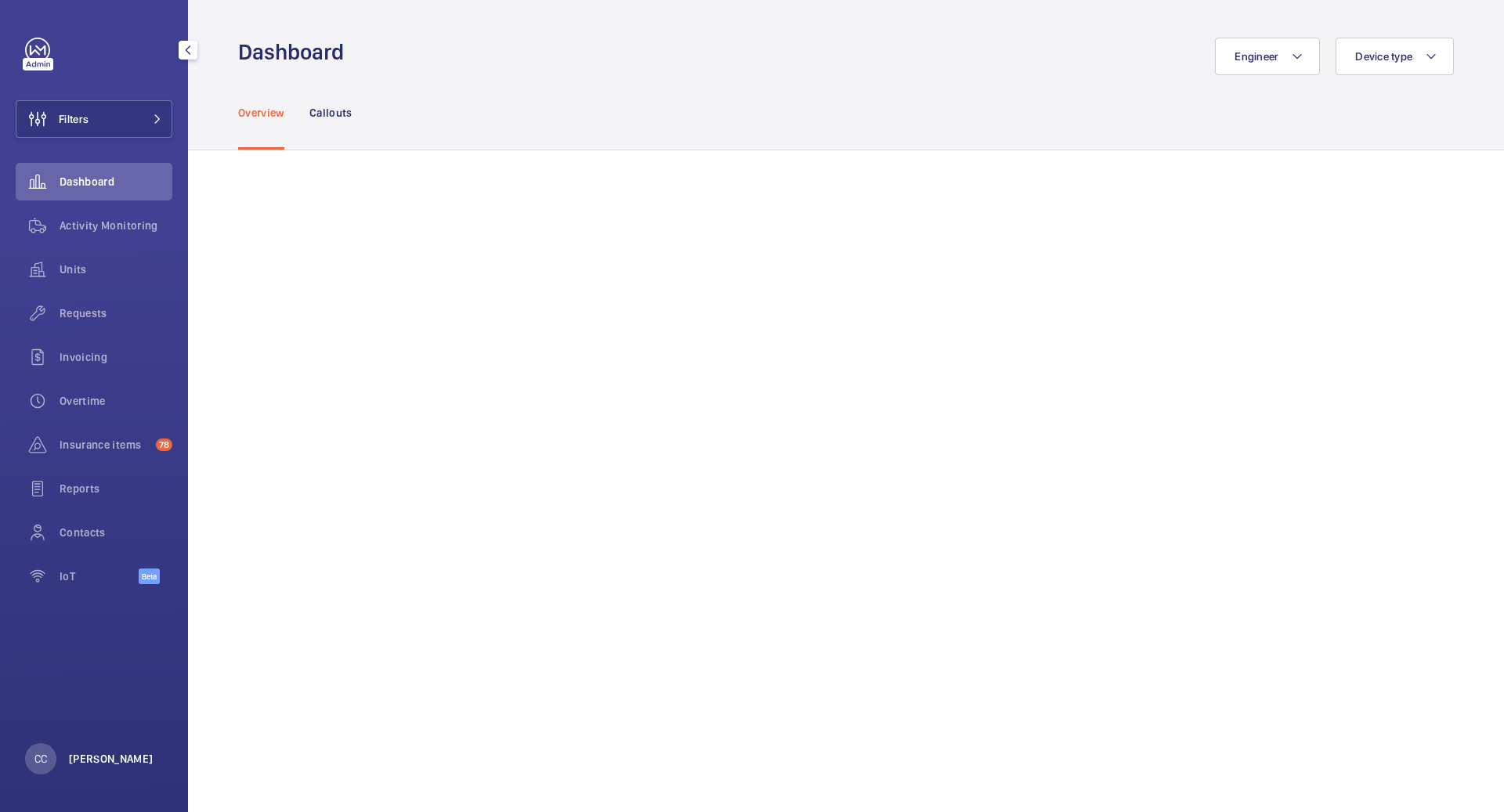
click at [115, 759] on p "[PERSON_NAME]" at bounding box center [111, 759] width 85 height 16
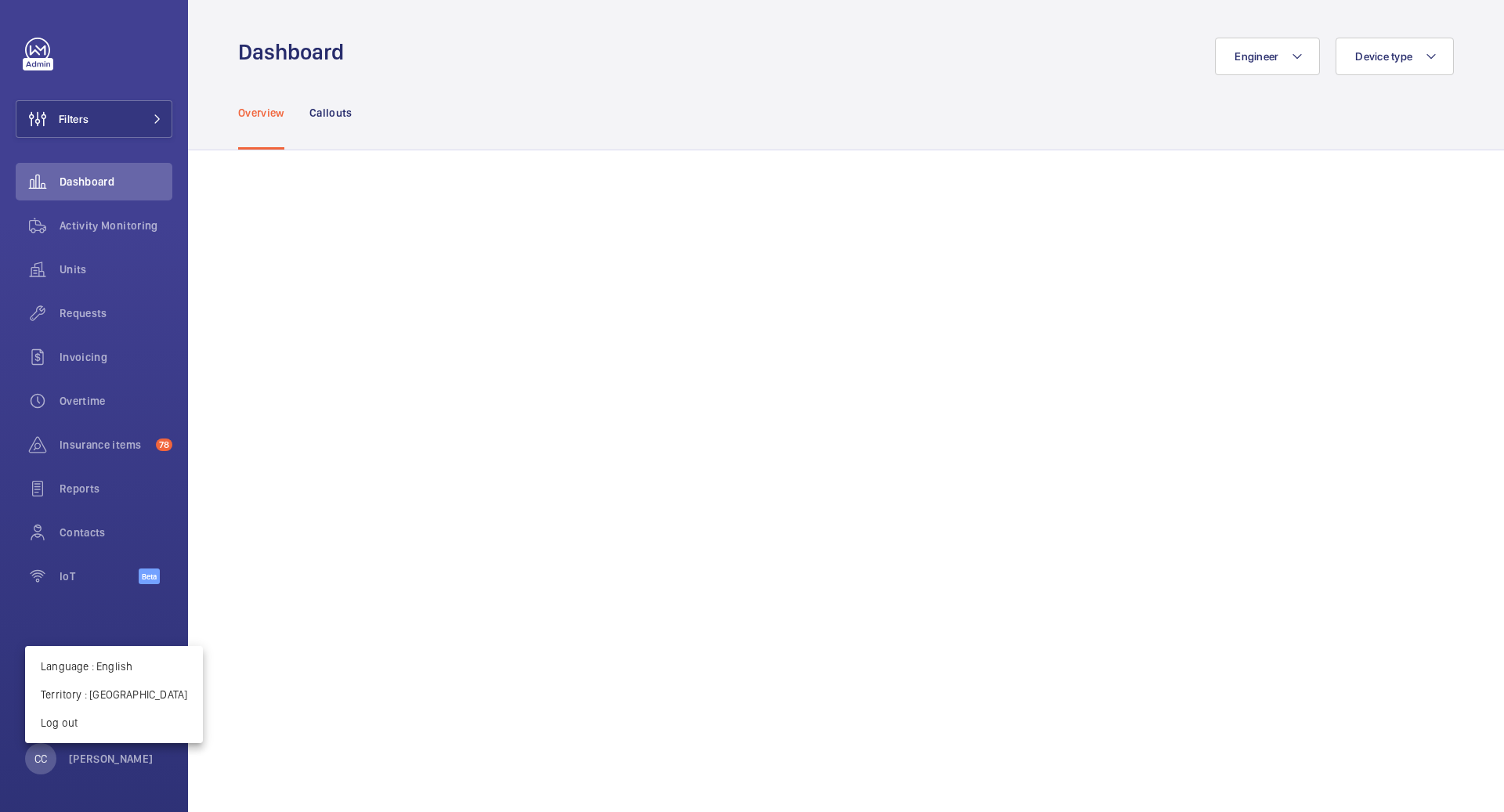
click at [115, 759] on div at bounding box center [752, 406] width 1504 height 812
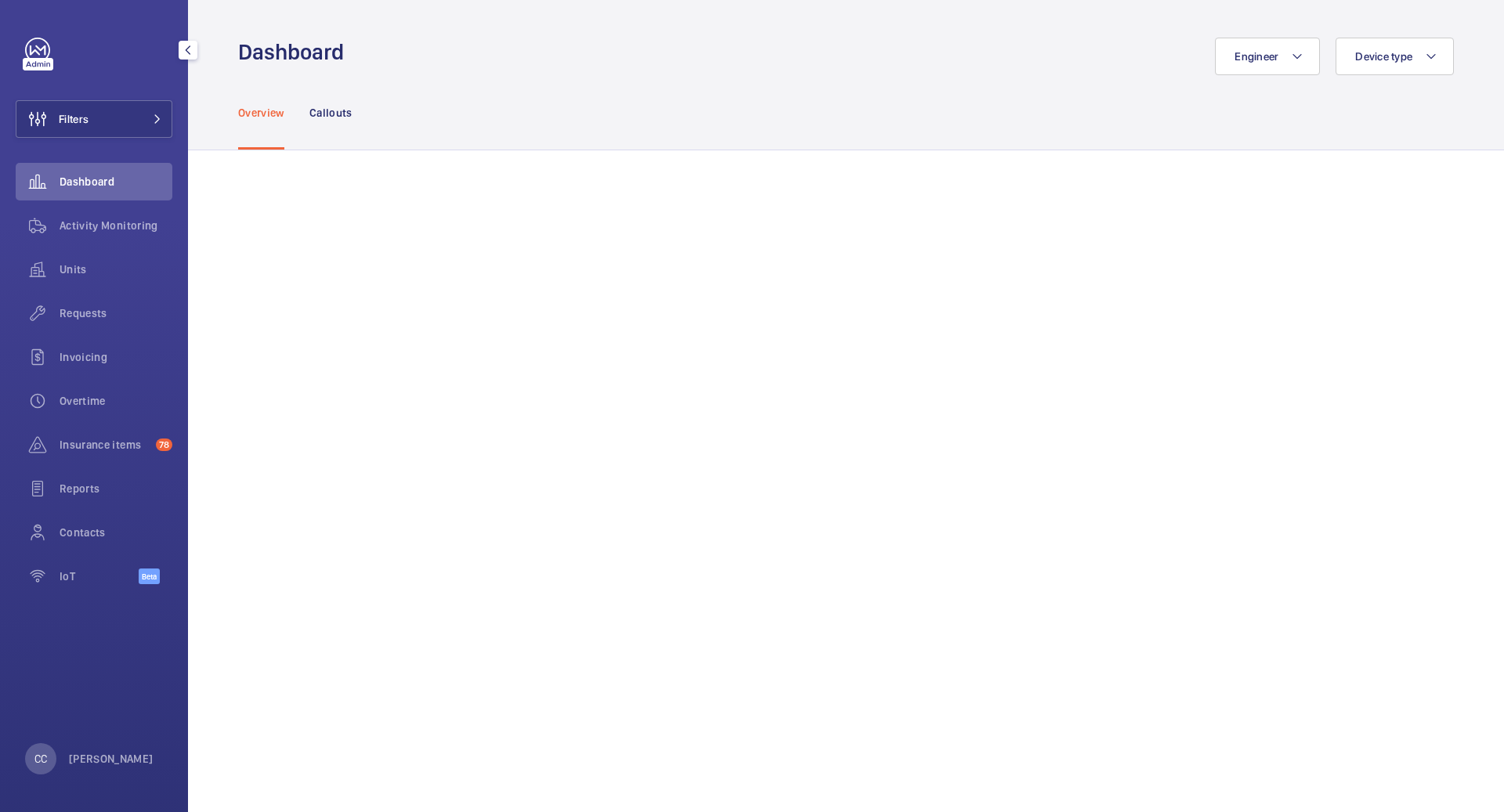
click at [115, 759] on p "[PERSON_NAME]" at bounding box center [111, 759] width 85 height 16
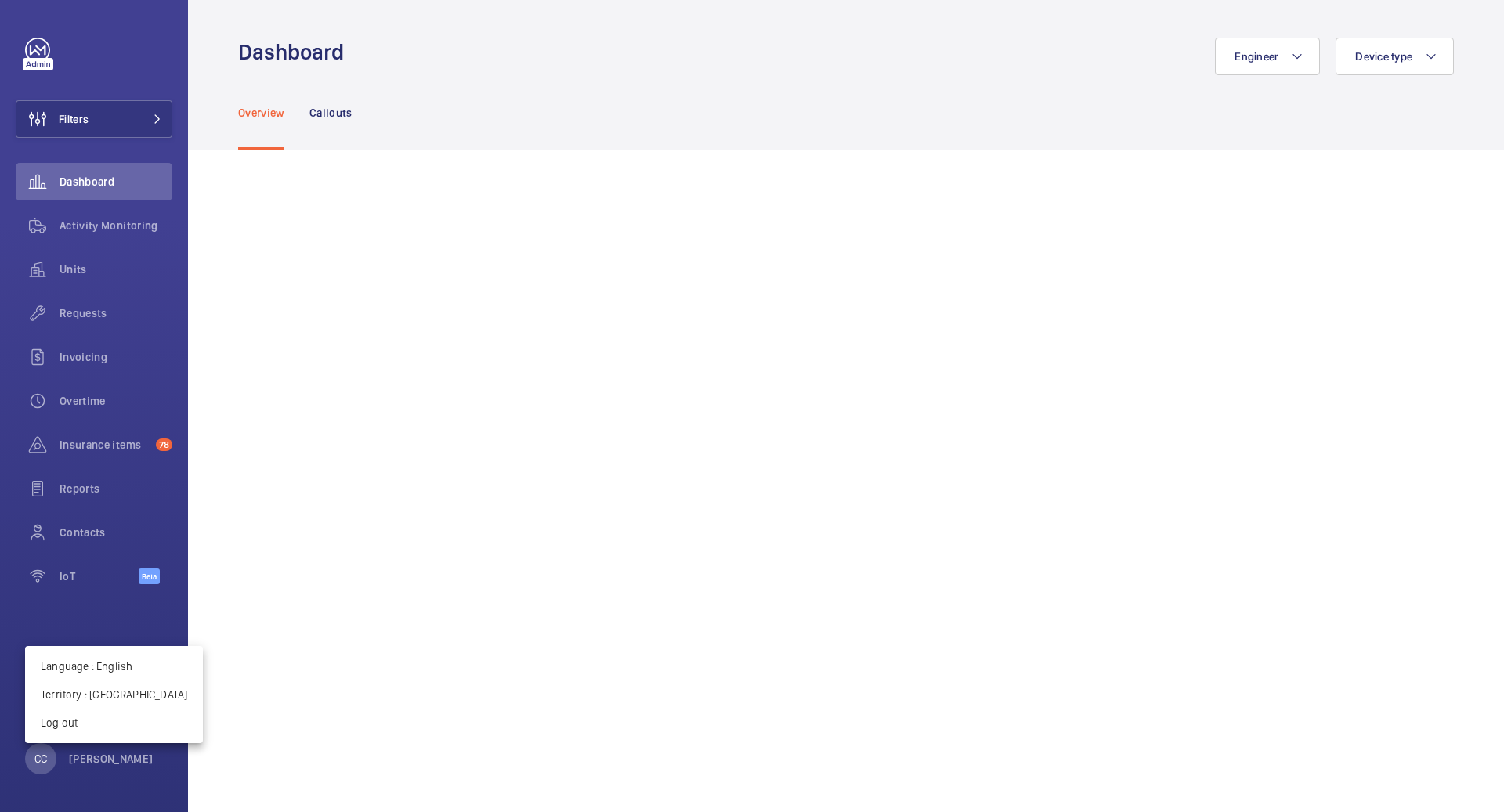
click at [102, 303] on div at bounding box center [752, 406] width 1504 height 812
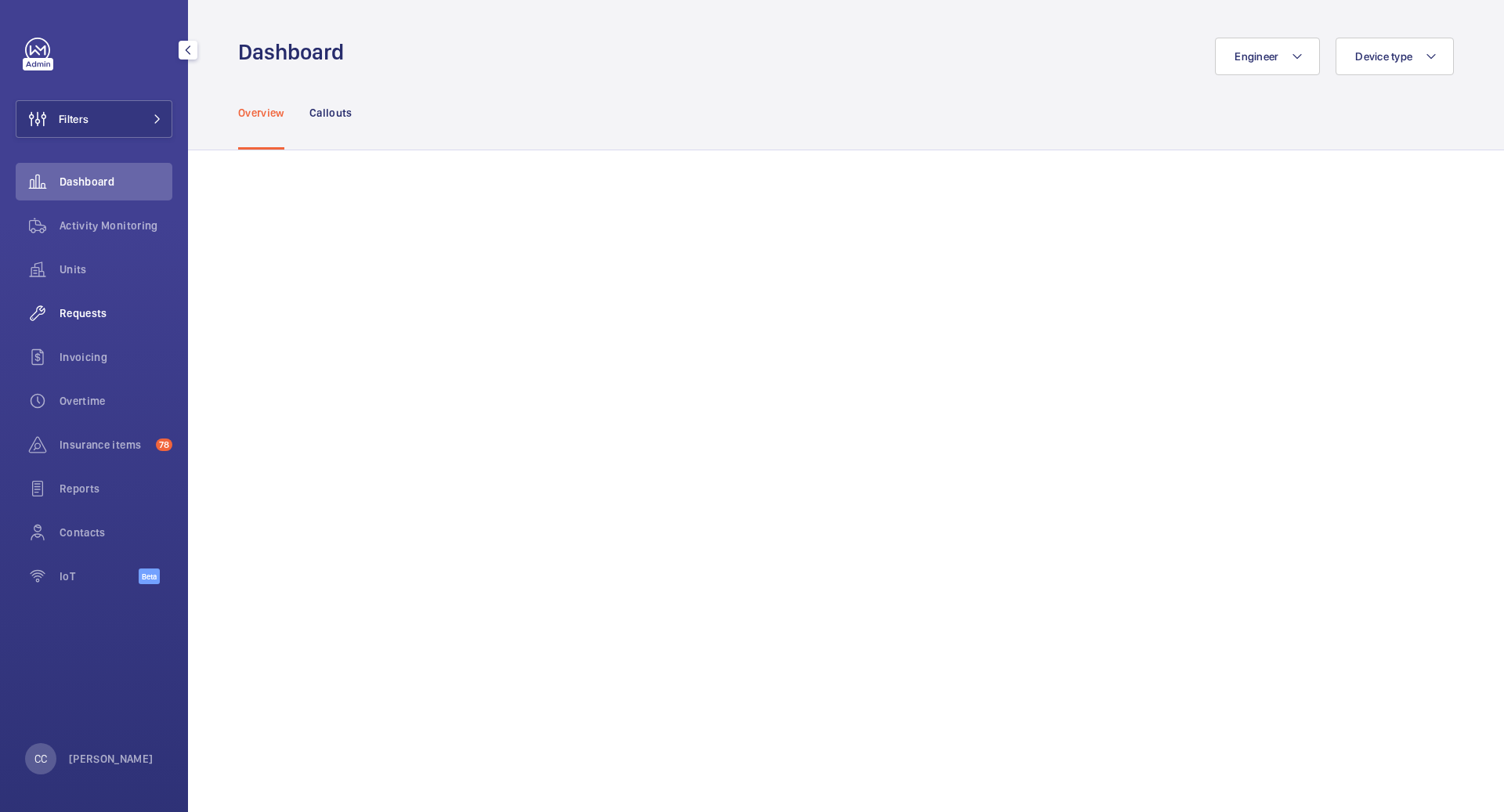
click at [96, 311] on span "Requests" at bounding box center [115, 313] width 113 height 16
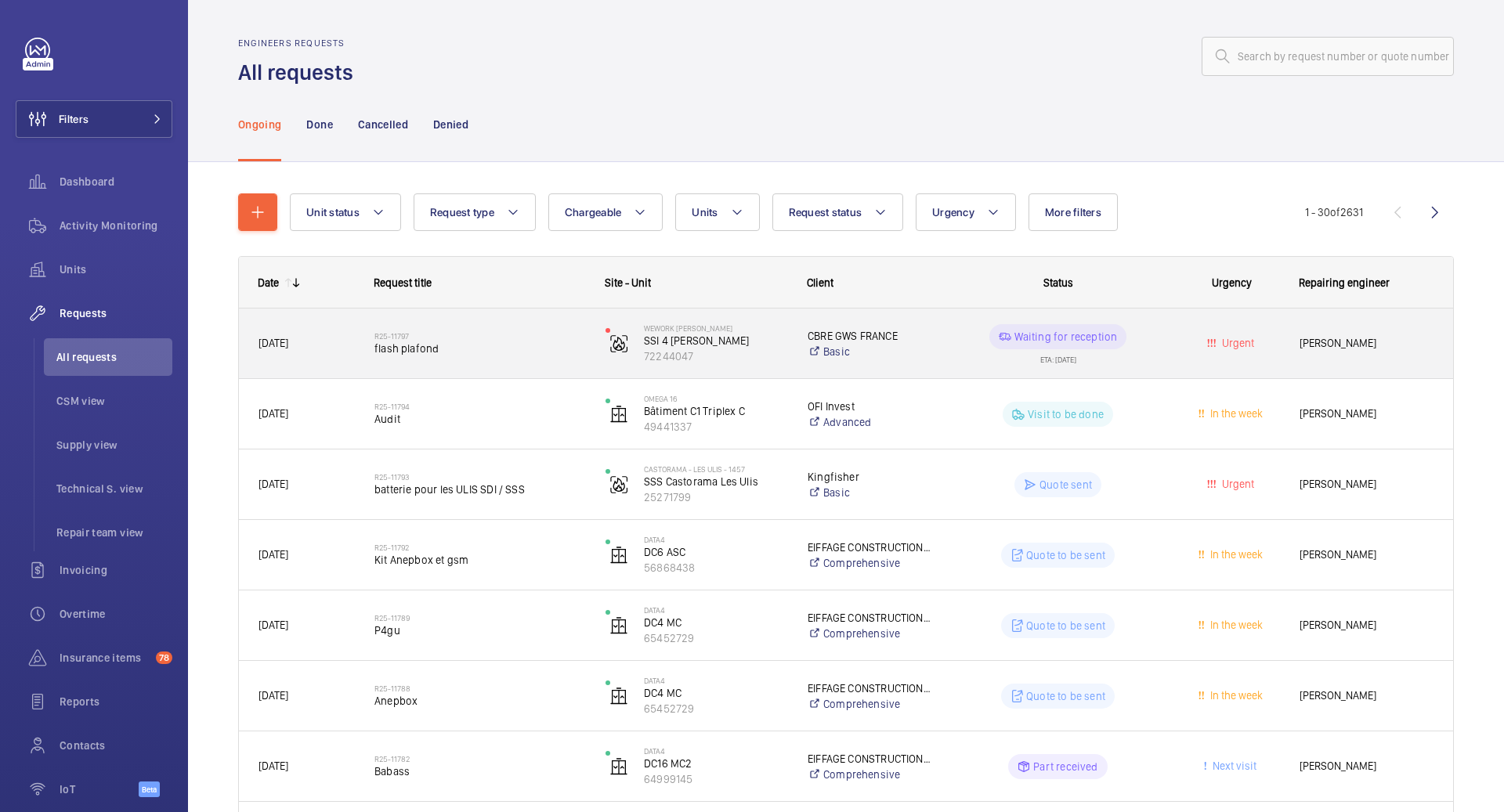
click at [487, 325] on div "R25-11797 flash plafond" at bounding box center [479, 344] width 211 height 46
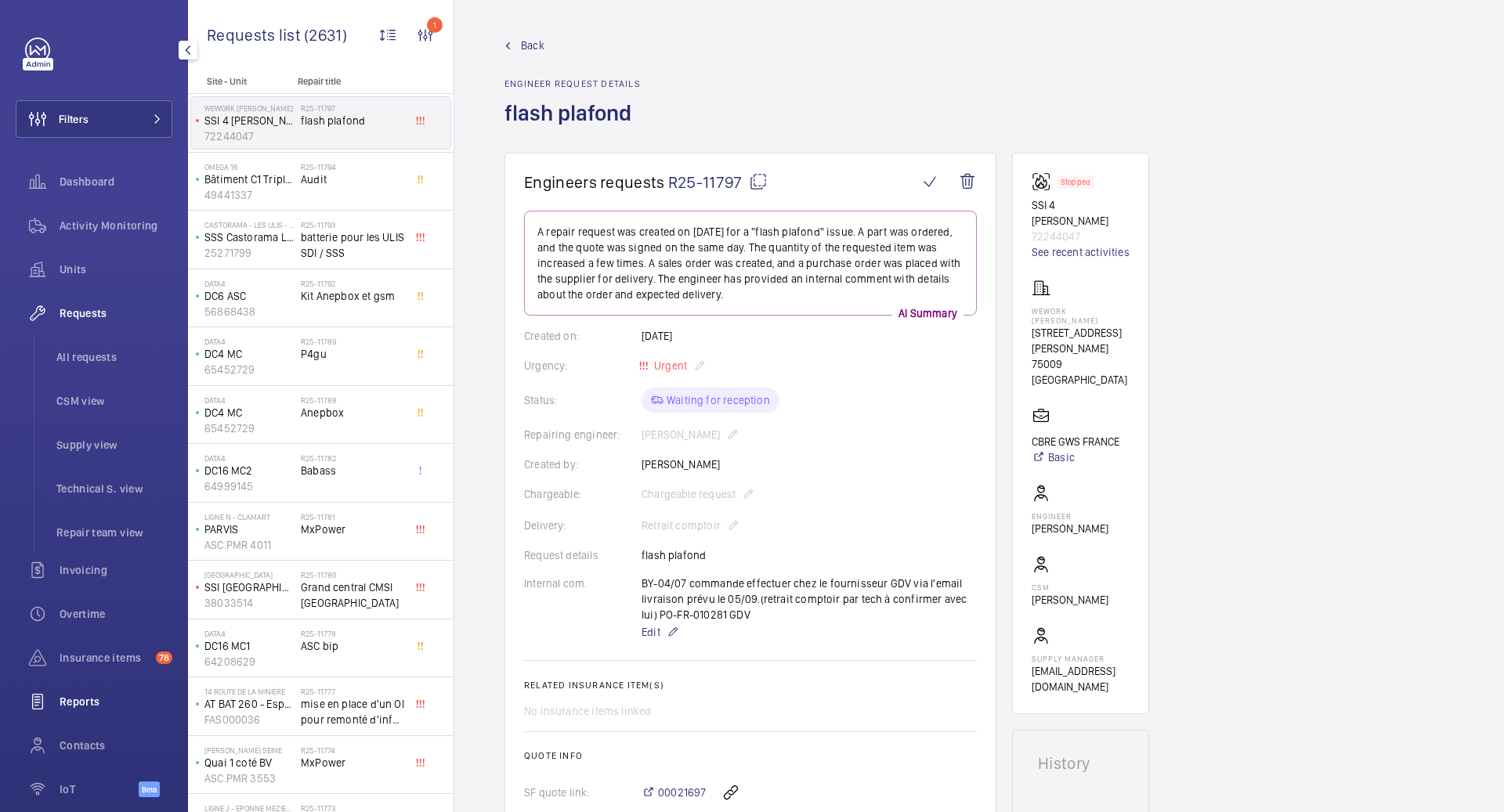
scroll to position [71, 0]
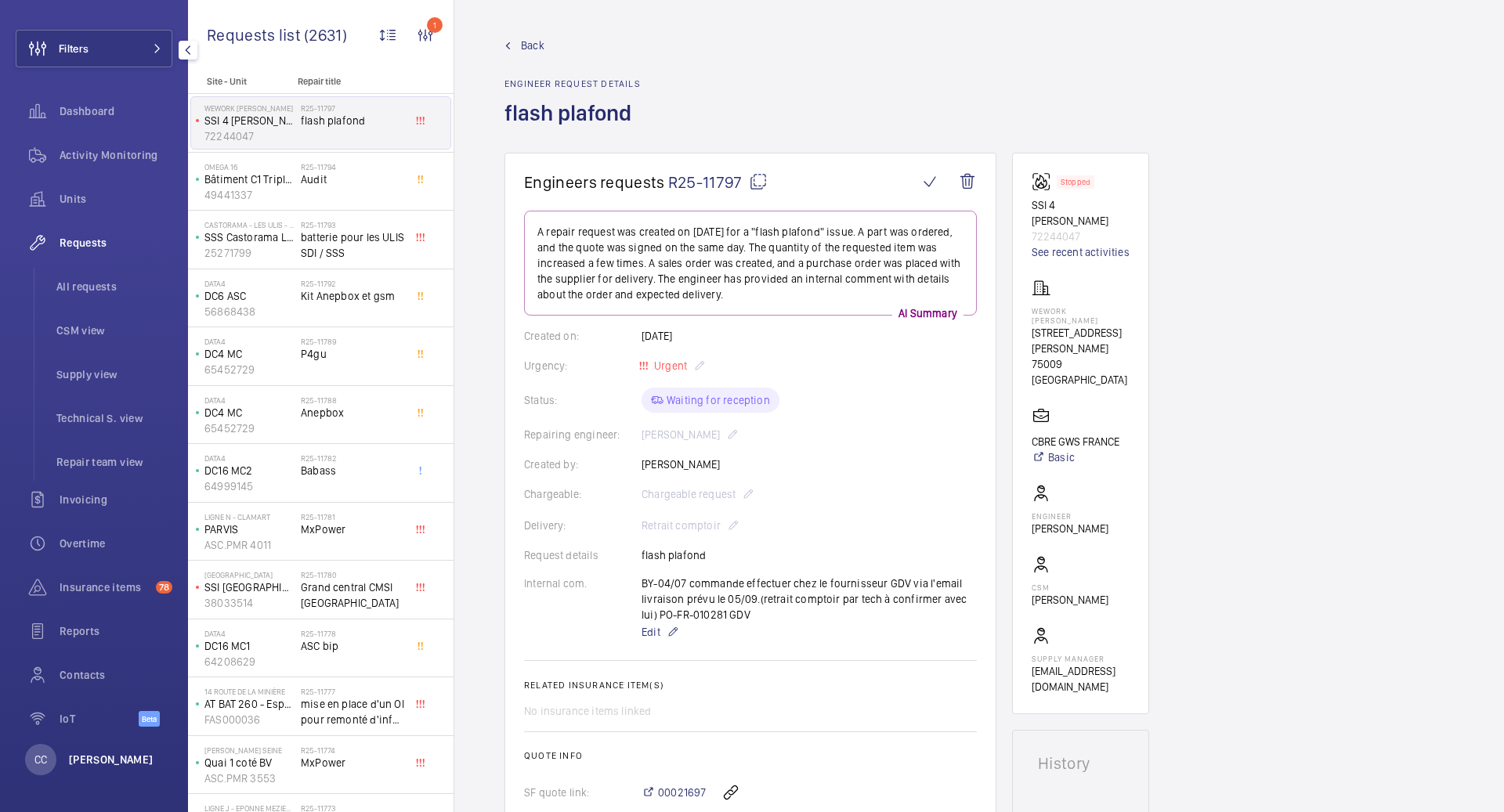
click at [91, 762] on p "[PERSON_NAME]" at bounding box center [111, 760] width 85 height 16
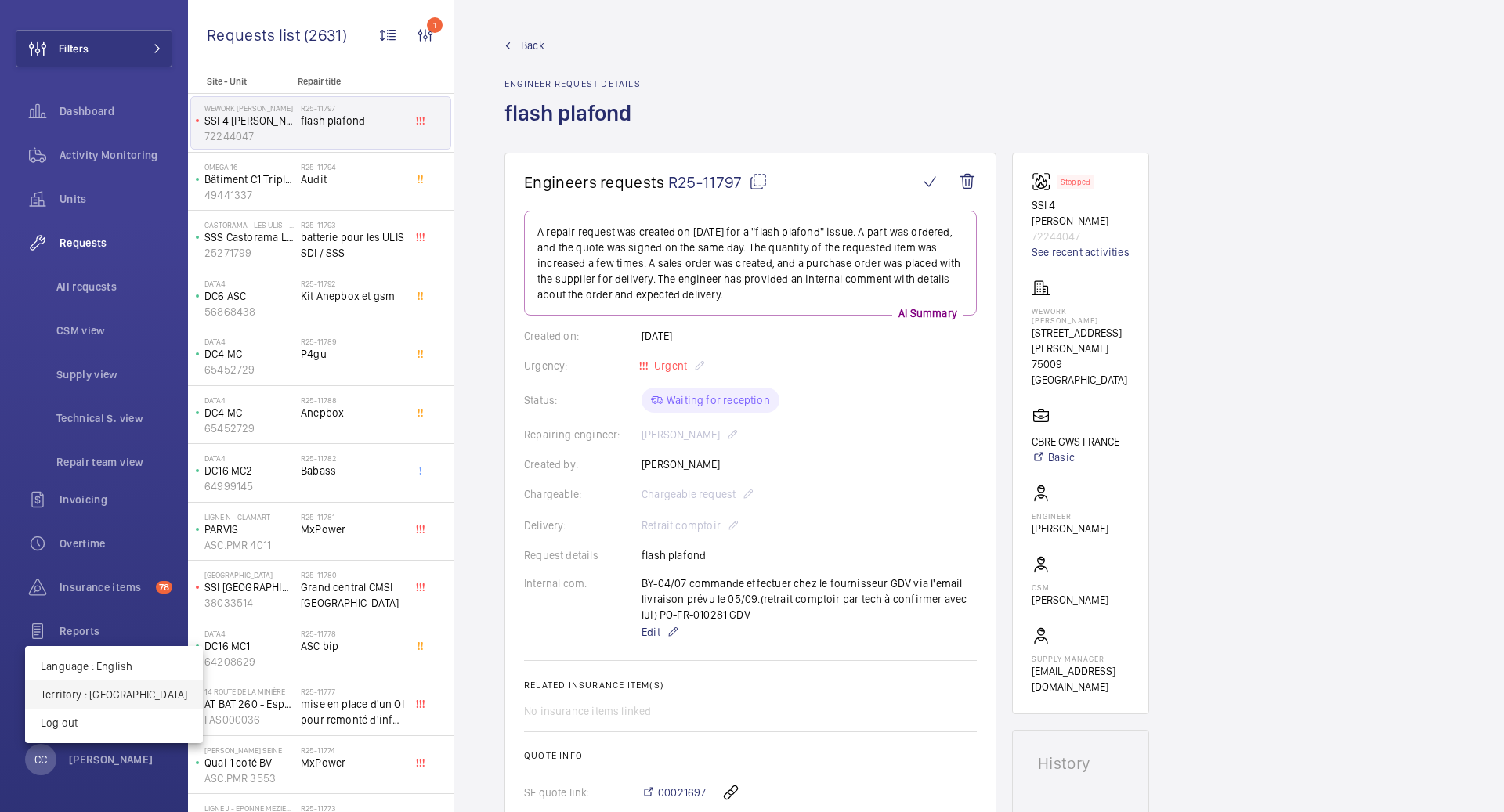
click at [83, 697] on p "Territory : France" at bounding box center [114, 695] width 147 height 16
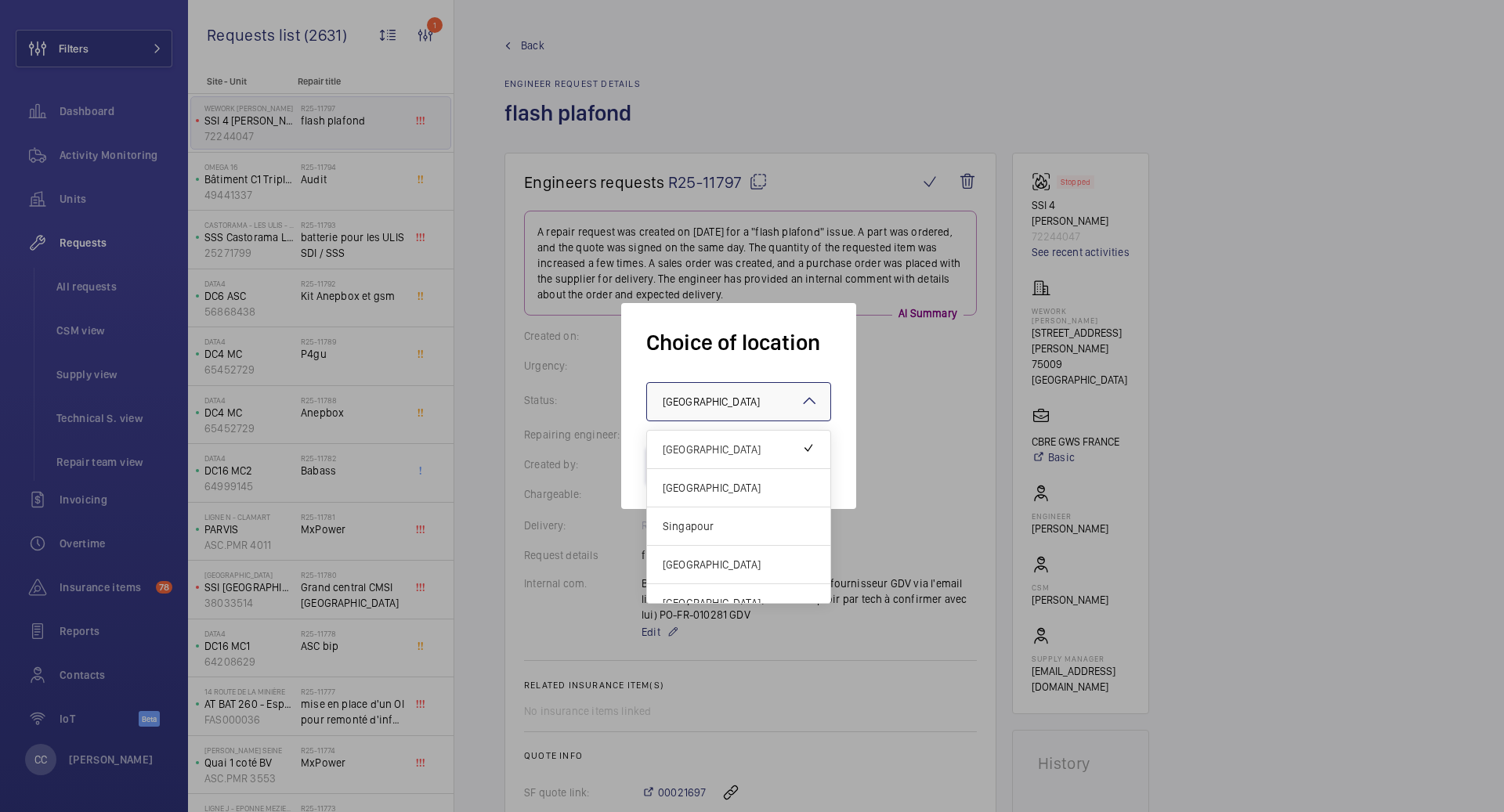
click at [710, 405] on div "× France" at bounding box center [730, 402] width 136 height 16
click at [702, 491] on span "[GEOGRAPHIC_DATA]" at bounding box center [738, 488] width 152 height 16
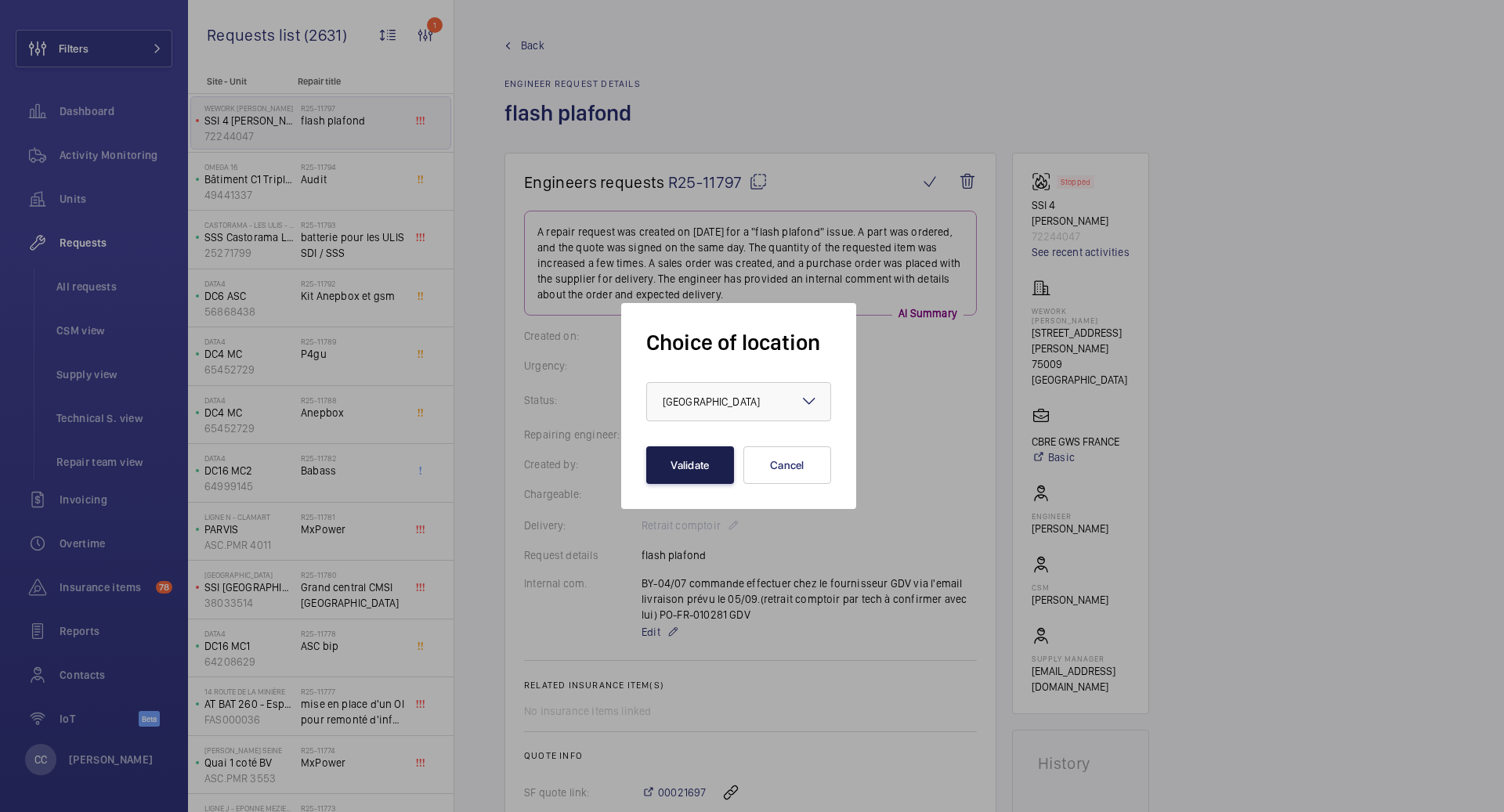
click at [681, 470] on button "Validate" at bounding box center [689, 465] width 87 height 38
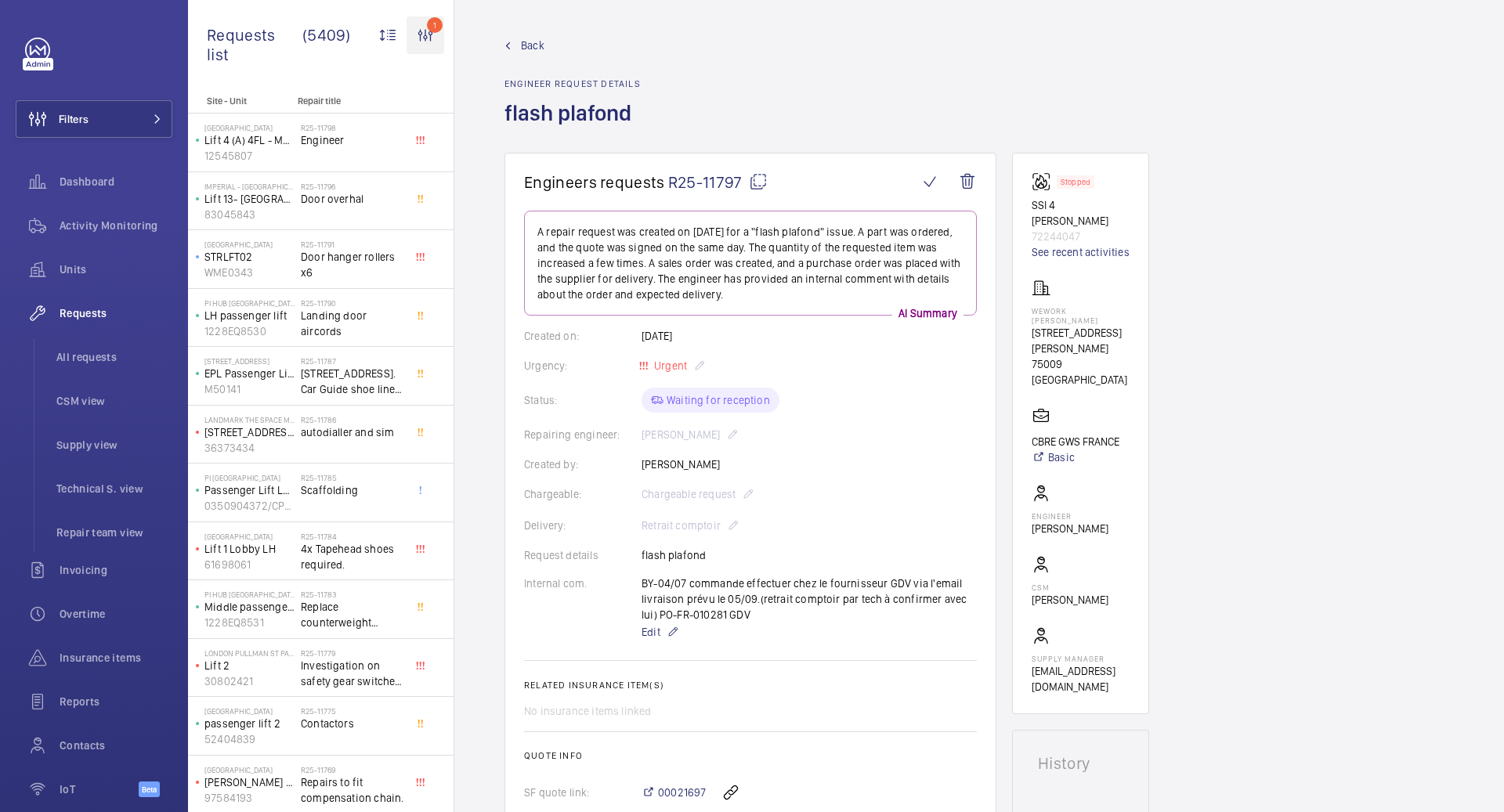
click at [431, 28] on wm-front-icon-button "1" at bounding box center [425, 35] width 38 height 38
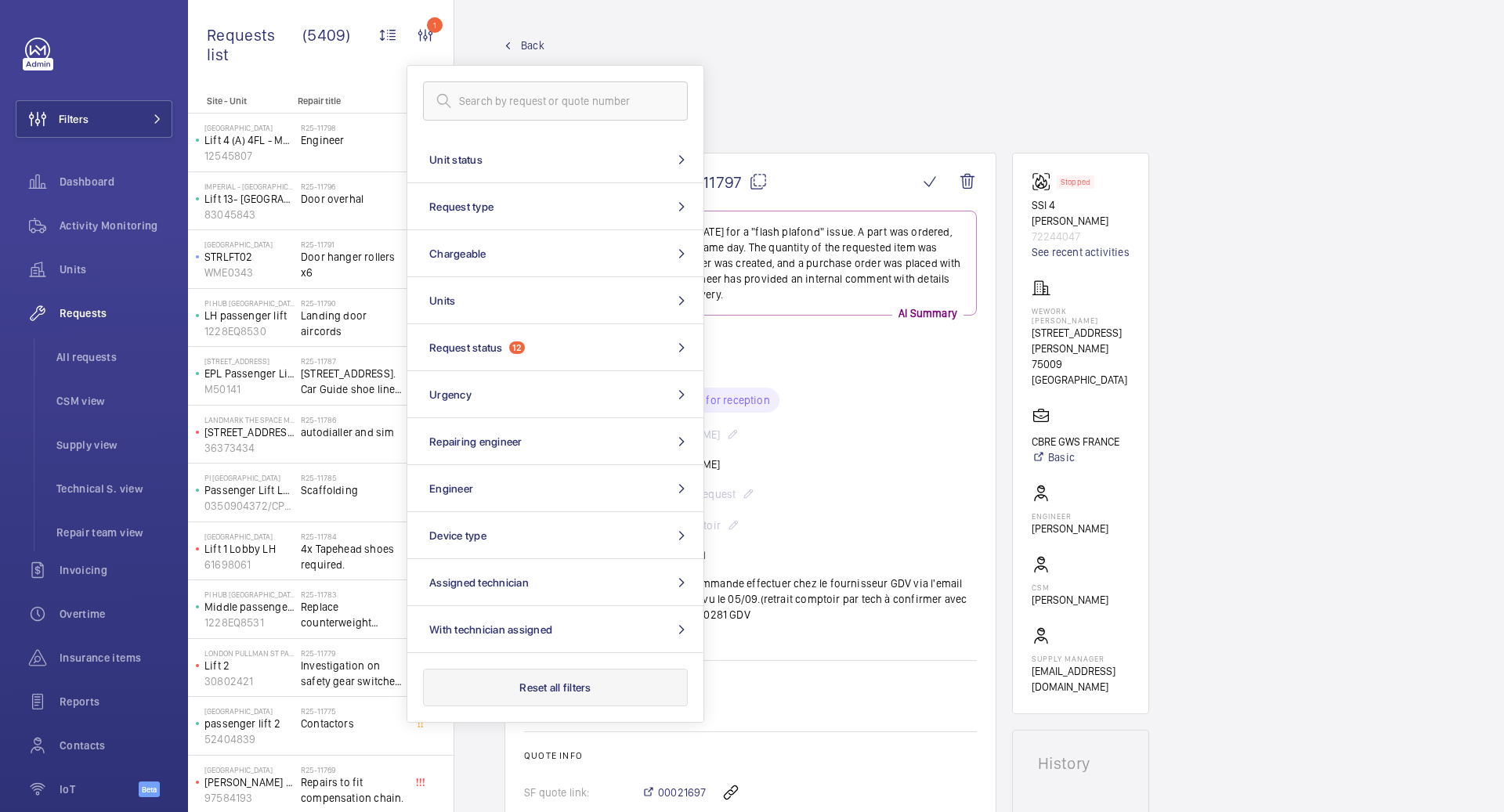
click at [525, 690] on button "Reset all filters" at bounding box center [556, 687] width 265 height 38
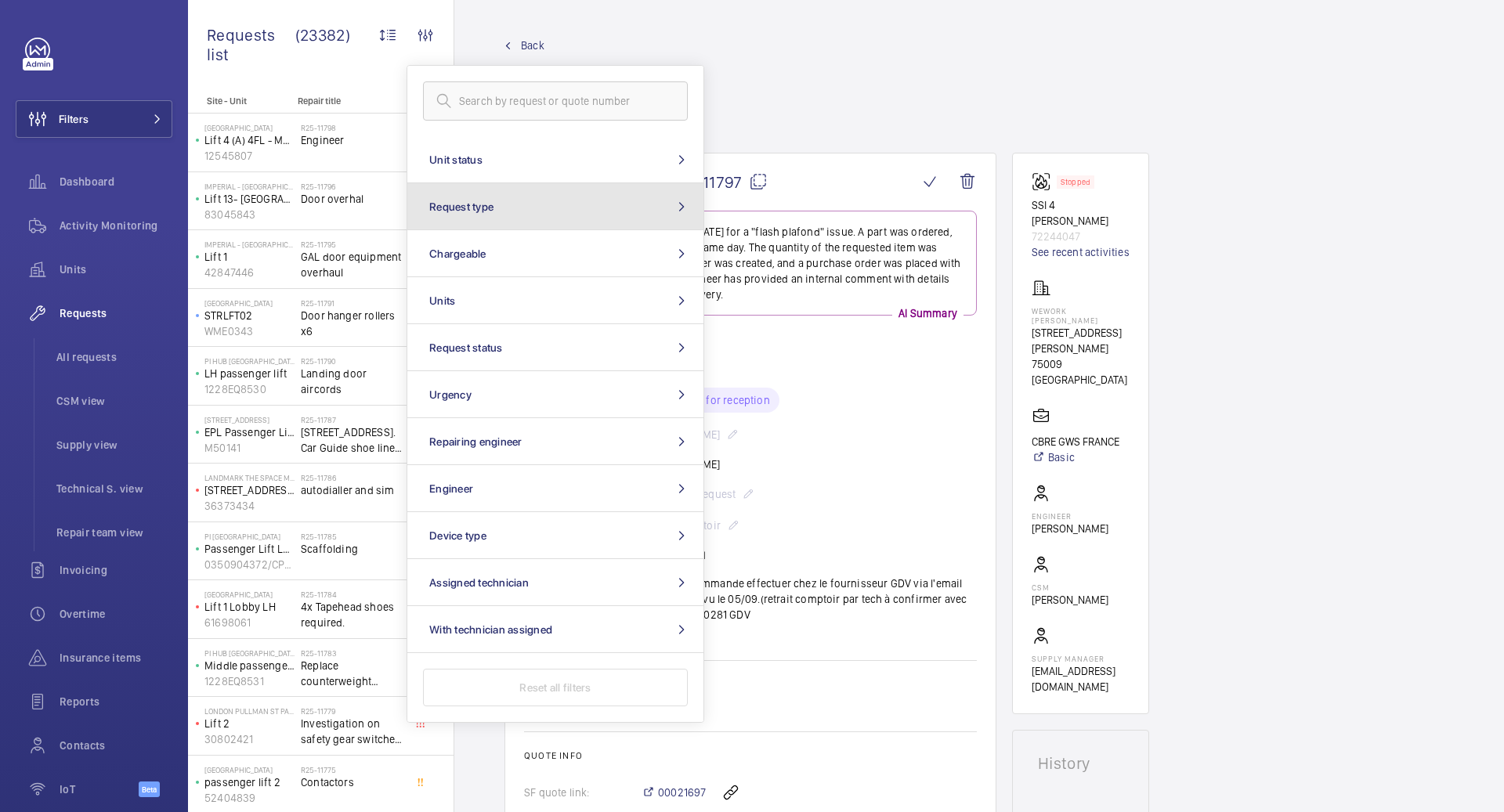
click at [520, 208] on button "Request type" at bounding box center [555, 207] width 296 height 47
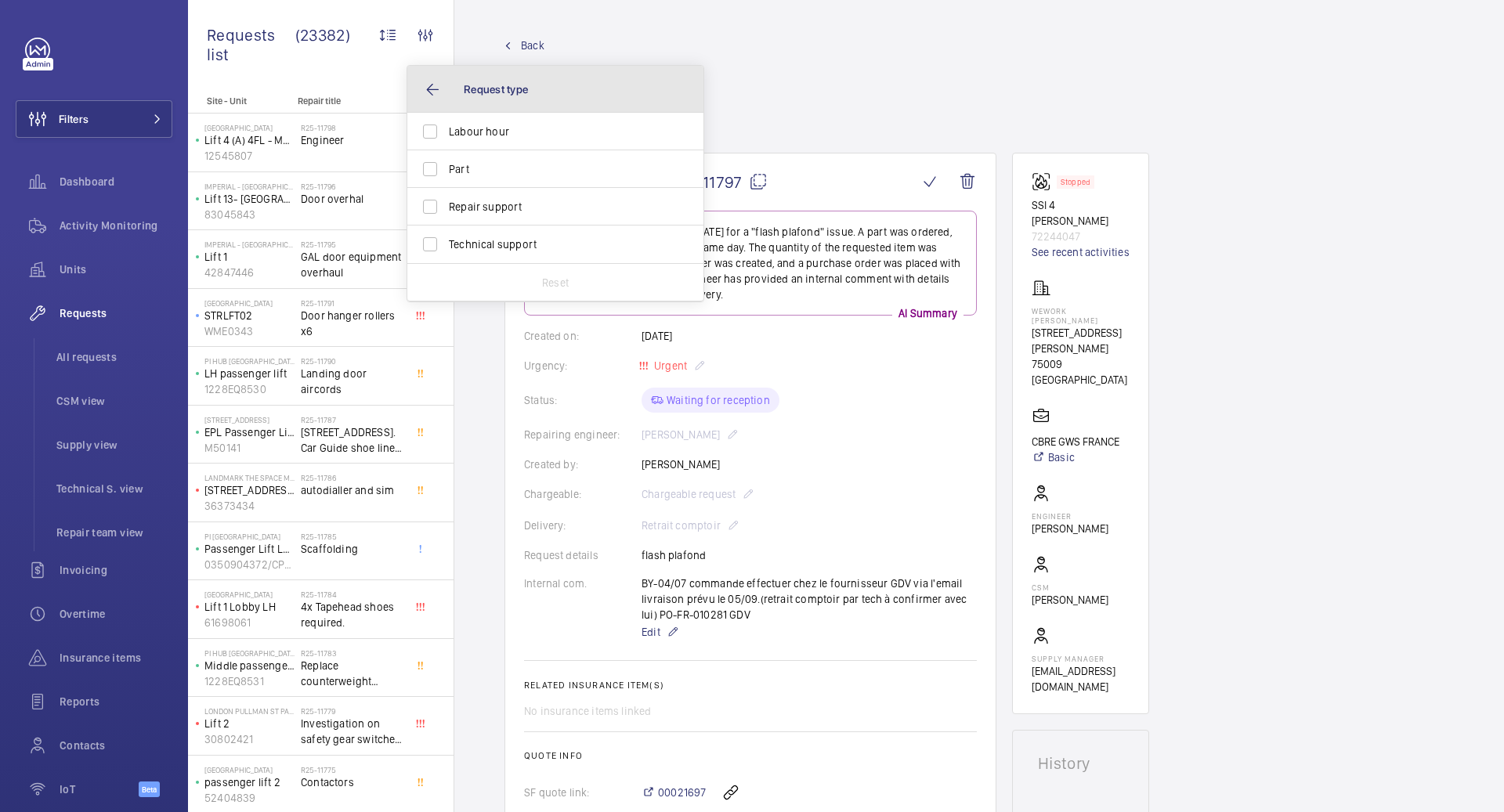
click at [429, 93] on button "Request type" at bounding box center [555, 89] width 296 height 47
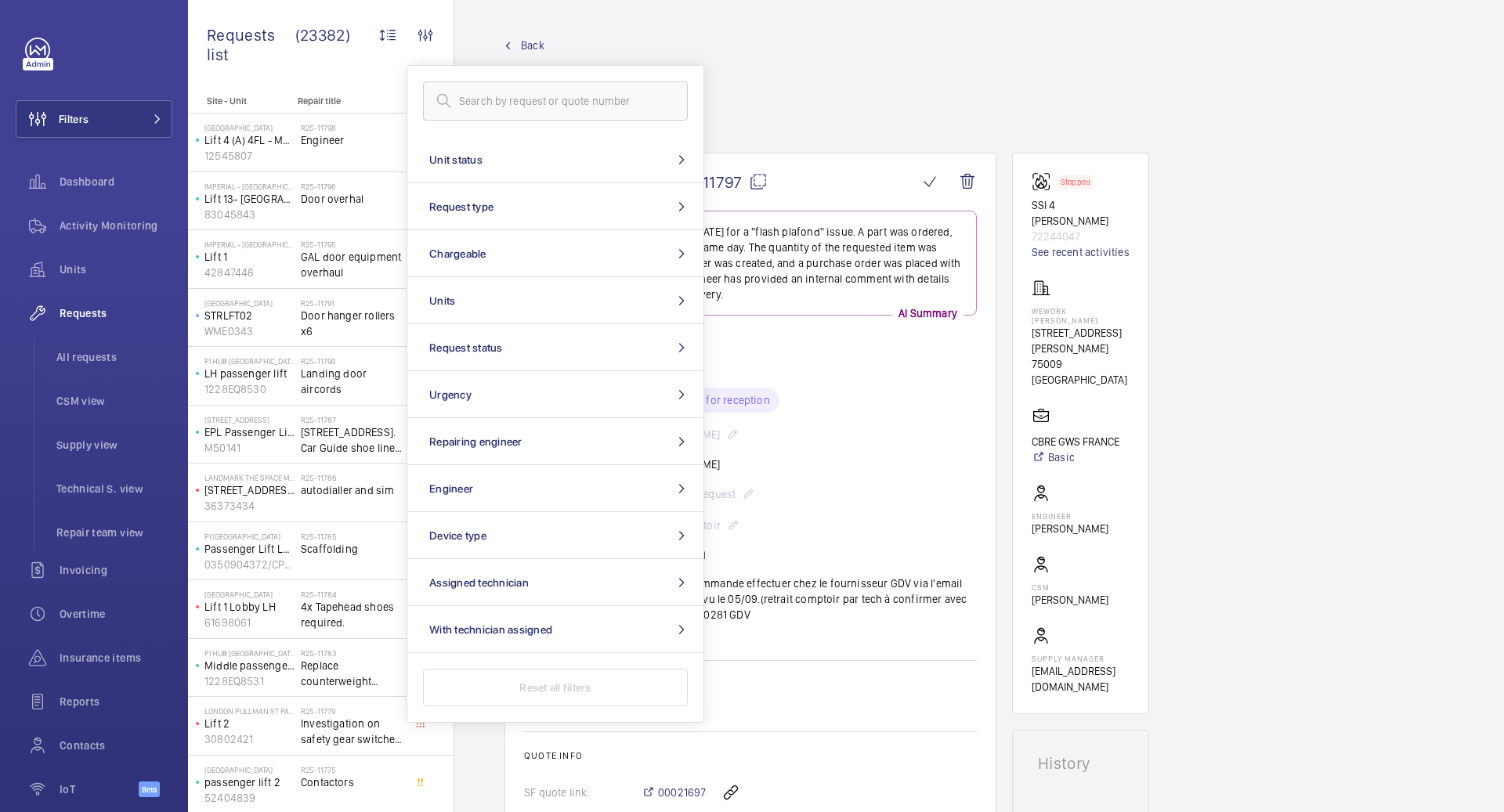
click at [671, 28] on wm-front-admin-header "Back Engineer request details flash plafond" at bounding box center [979, 76] width 1049 height 152
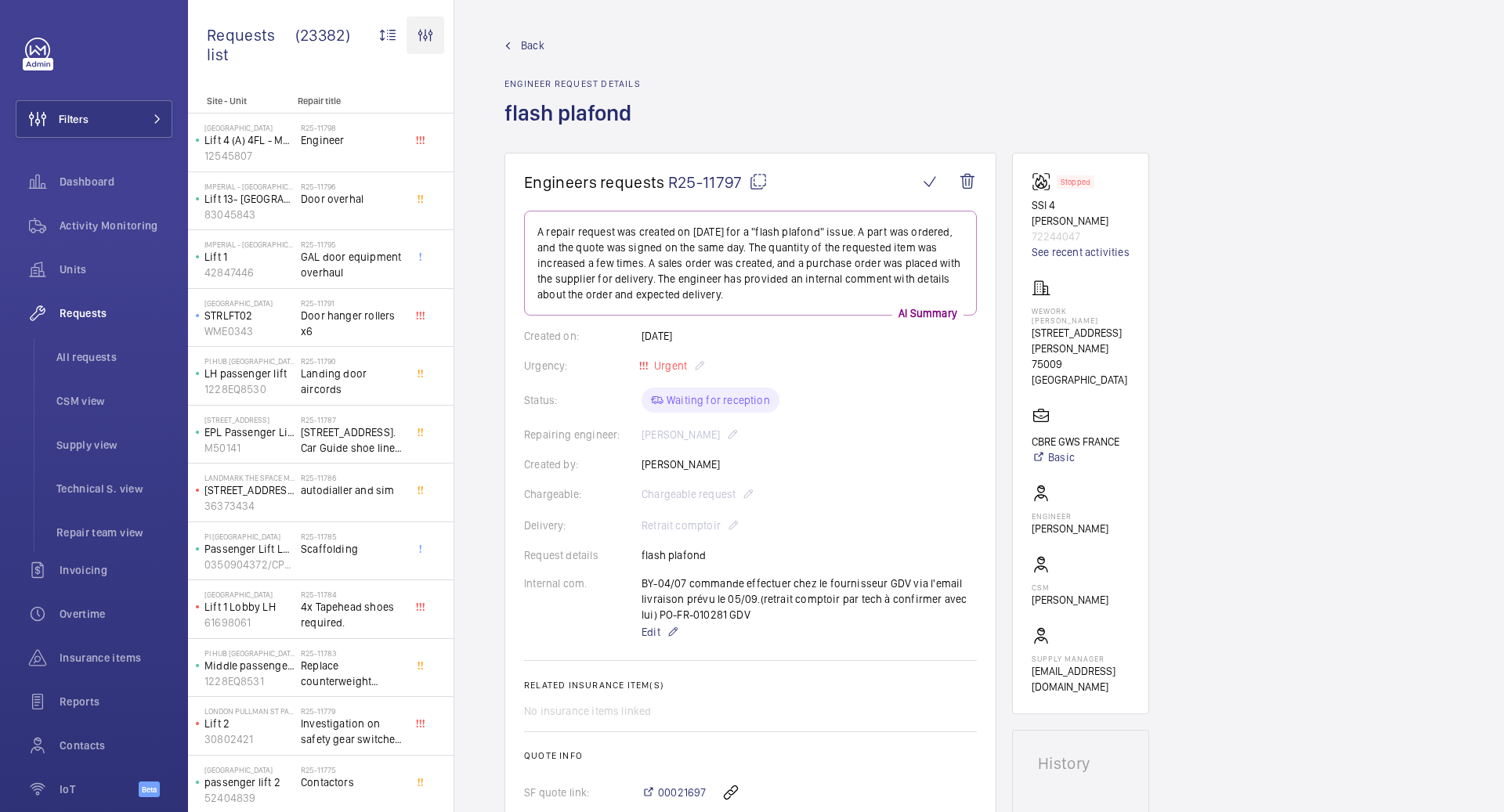
click at [427, 36] on wm-front-icon-button at bounding box center [425, 35] width 38 height 38
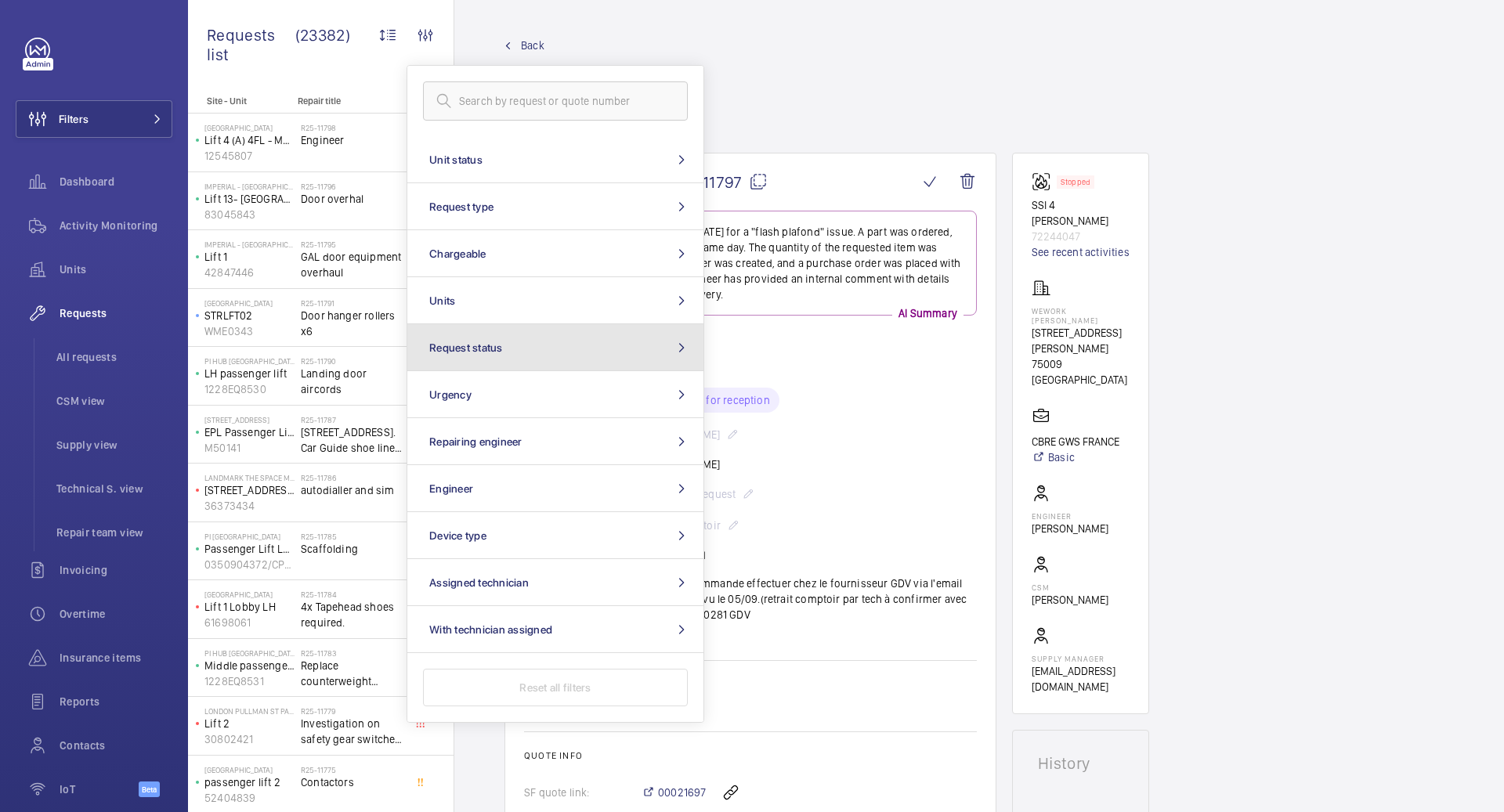
click at [501, 348] on span "Request status" at bounding box center [466, 348] width 74 height 13
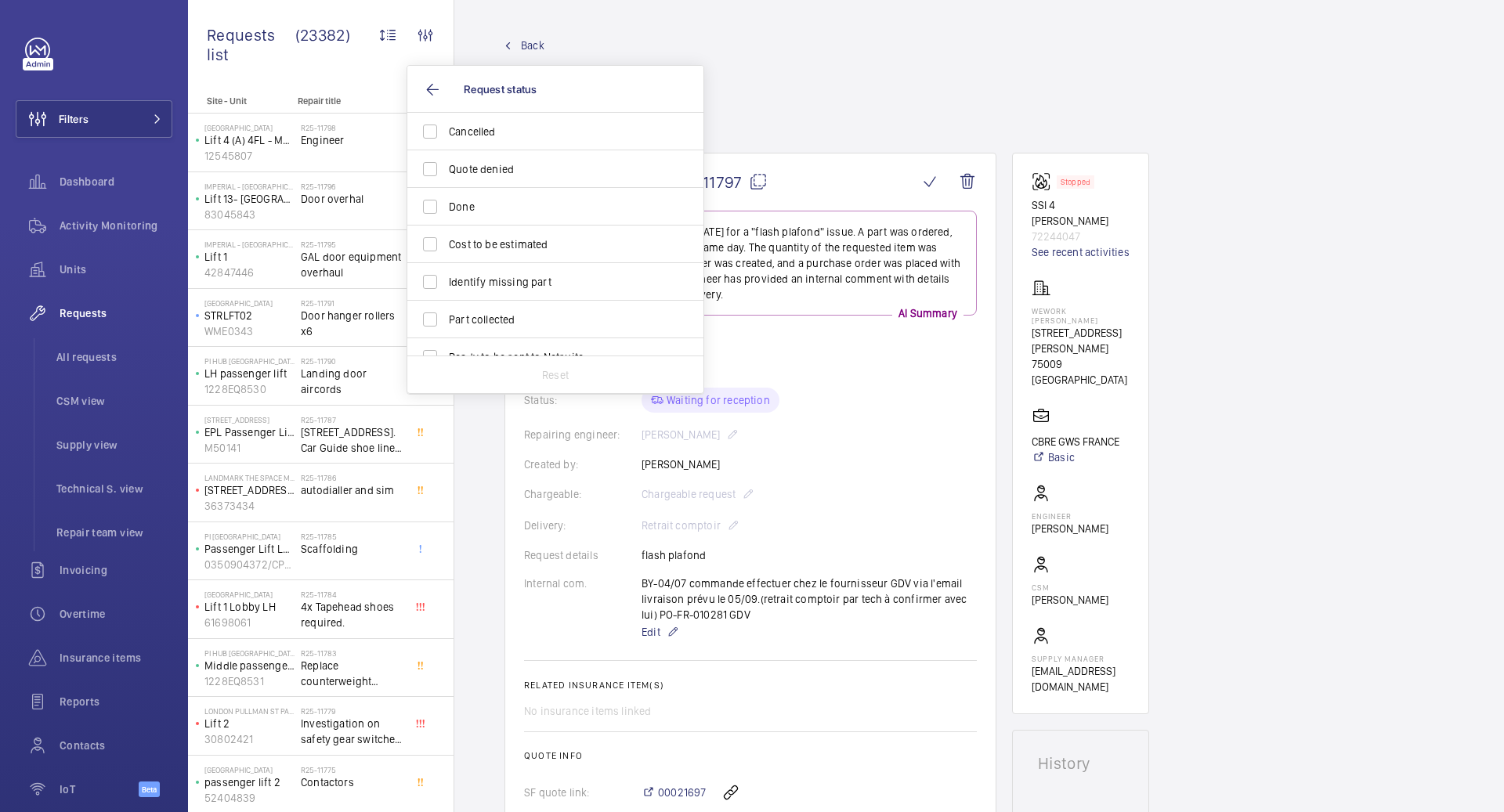
click at [829, 123] on div "Back Engineer request details flash plafond" at bounding box center [979, 95] width 949 height 115
